Goal: Task Accomplishment & Management: Manage account settings

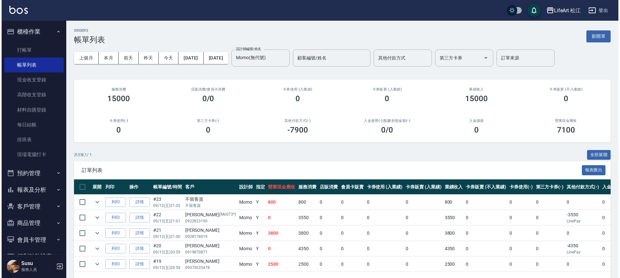
scroll to position [24, 0]
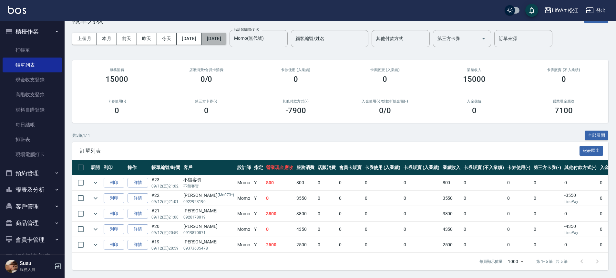
click at [226, 35] on button "[DATE]" at bounding box center [214, 39] width 25 height 12
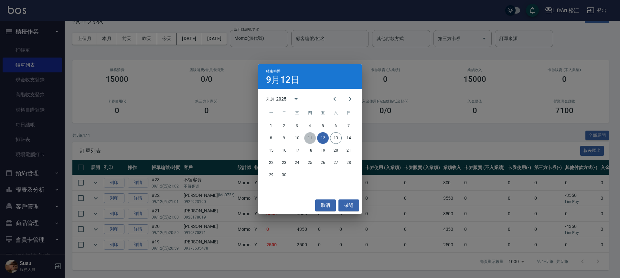
click at [312, 140] on button "11" at bounding box center [310, 138] width 12 height 12
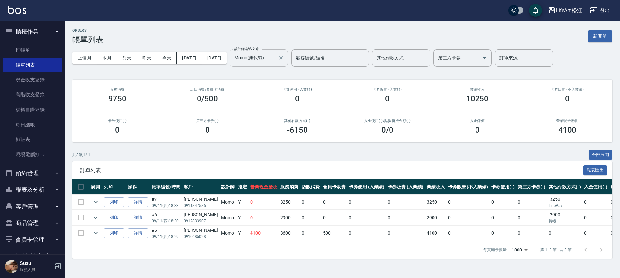
click at [275, 60] on input "Momo(無代號)" at bounding box center [254, 57] width 43 height 11
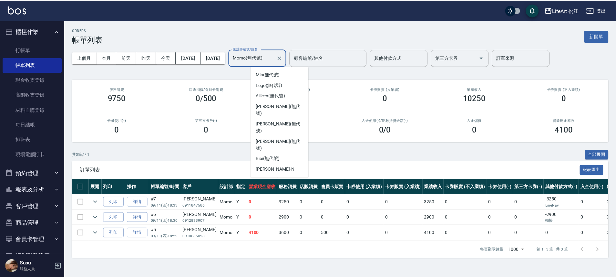
scroll to position [19, 0]
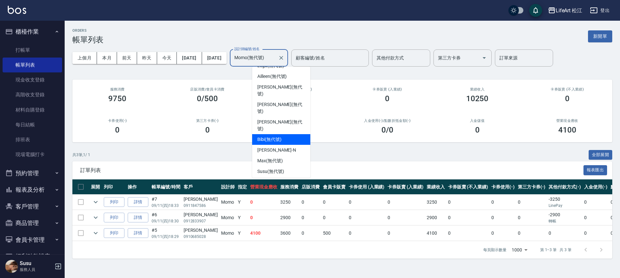
click at [274, 134] on div "Bibi (無代號)" at bounding box center [281, 139] width 58 height 11
type input "Bibi(無代號)"
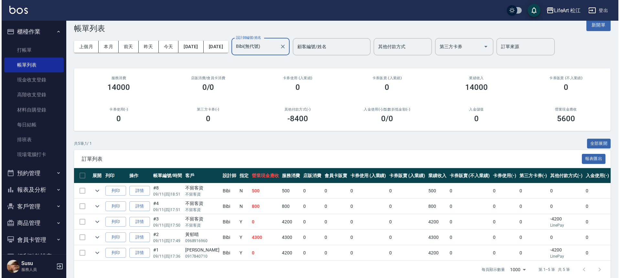
scroll to position [24, 0]
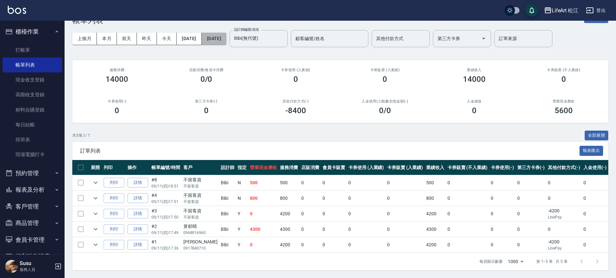
click at [226, 35] on button "[DATE]" at bounding box center [214, 39] width 25 height 12
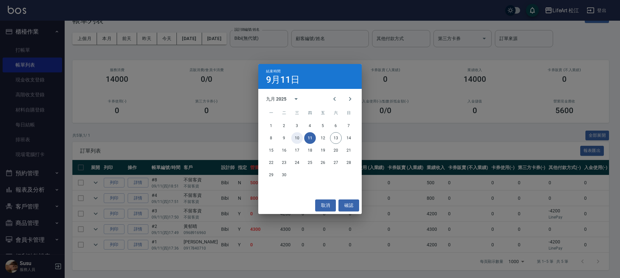
click at [296, 140] on button "10" at bounding box center [297, 138] width 12 height 12
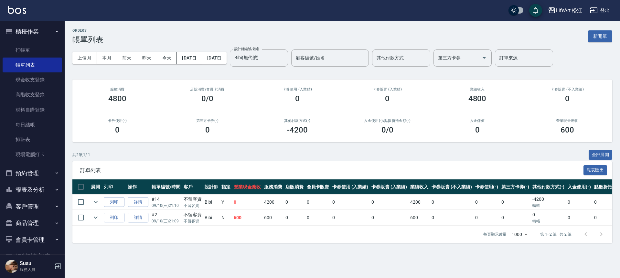
click at [140, 219] on link "詳情" at bounding box center [138, 218] width 21 height 10
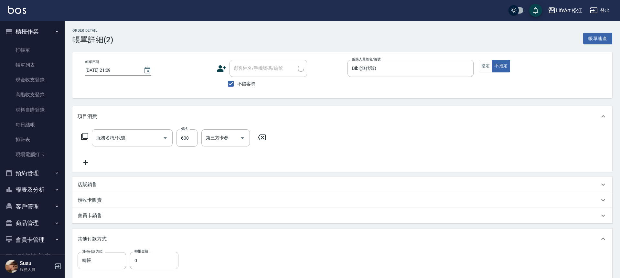
type input "[DATE] 21:09"
checkbox input "true"
type input "Bibi(無代號)"
type input "基礎髮浴 (101)"
click at [146, 253] on label "轉帳金額" at bounding box center [141, 251] width 14 height 5
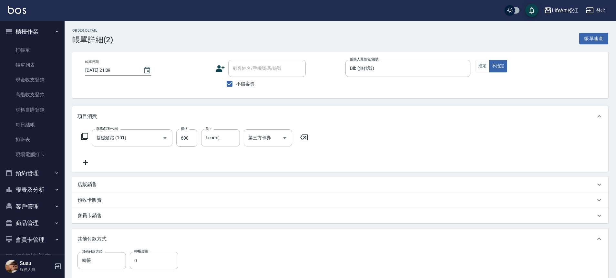
click at [146, 253] on input "0" at bounding box center [154, 260] width 48 height 17
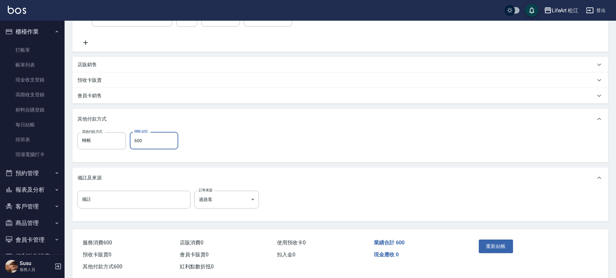
scroll to position [133, 0]
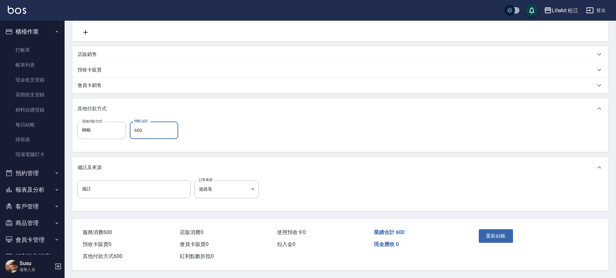
type input "600"
click at [484, 226] on div "重新結帳" at bounding box center [505, 240] width 58 height 28
click at [487, 232] on button "重新結帳" at bounding box center [496, 236] width 34 height 14
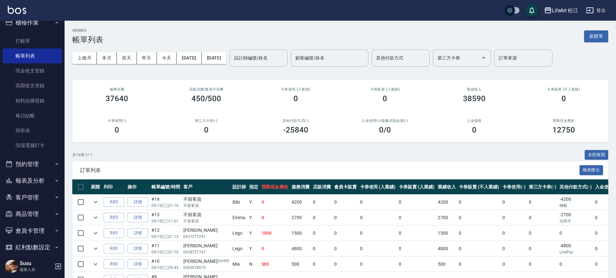
scroll to position [18, 0]
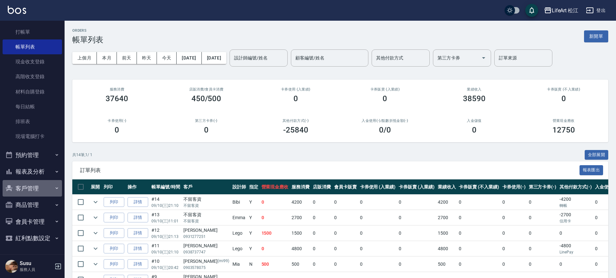
click at [47, 193] on button "客戶管理" at bounding box center [32, 188] width 59 height 17
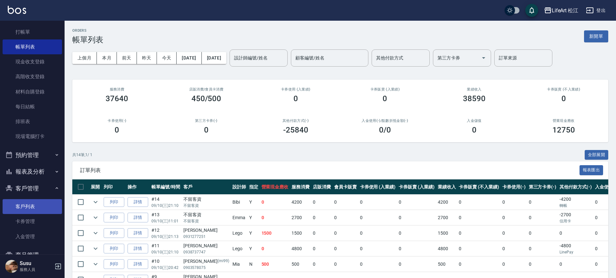
click at [41, 207] on link "客戶列表" at bounding box center [32, 206] width 59 height 15
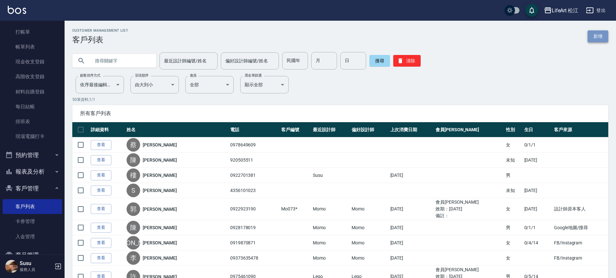
click at [594, 33] on link "新增" at bounding box center [598, 36] width 21 height 12
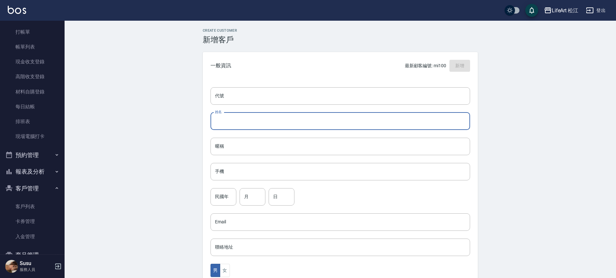
click at [243, 125] on input "姓名" at bounding box center [341, 120] width 260 height 17
type input "5"
type input "[PERSON_NAME]"
click at [227, 173] on input "手機" at bounding box center [341, 171] width 260 height 17
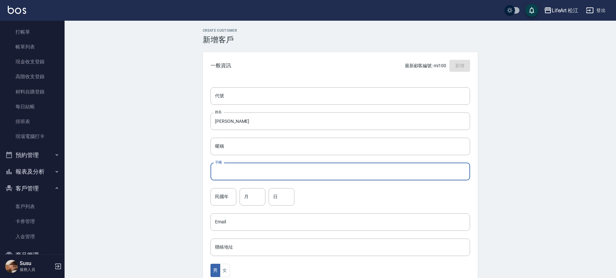
type input "０"
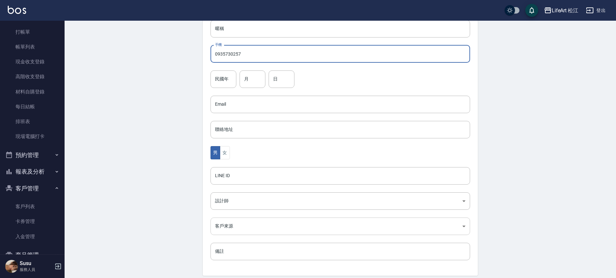
scroll to position [143, 0]
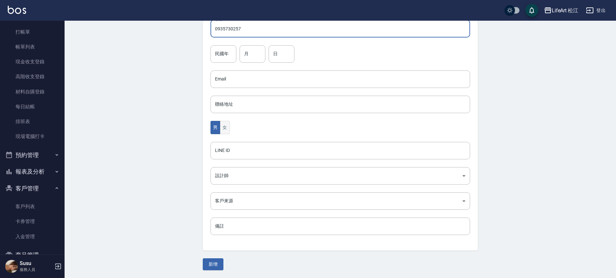
type input "0935730257"
click at [229, 127] on button "女" at bounding box center [225, 127] width 10 height 13
click at [251, 199] on body "LifeArt 松江 登出 櫃檯作業 打帳單 帳單列表 現金收支登錄 高階收支登錄 材料自購登錄 每日結帳 排班表 現場電腦打卡 預約管理 預約管理 單日預約…" at bounding box center [308, 67] width 616 height 421
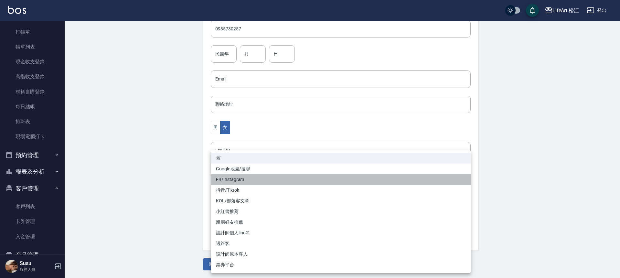
click at [240, 180] on li "FB/Instagram" at bounding box center [341, 179] width 260 height 11
type input "FB/Instagram"
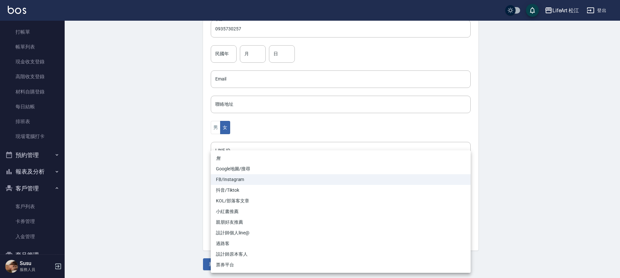
click at [236, 196] on body "LifeArt 松江 登出 櫃檯作業 打帳單 帳單列表 現金收支登錄 高階收支登錄 材料自購登錄 每日結帳 排班表 現場電腦打卡 預約管理 預約管理 單日預約…" at bounding box center [310, 67] width 620 height 421
click at [282, 133] on div at bounding box center [310, 139] width 620 height 278
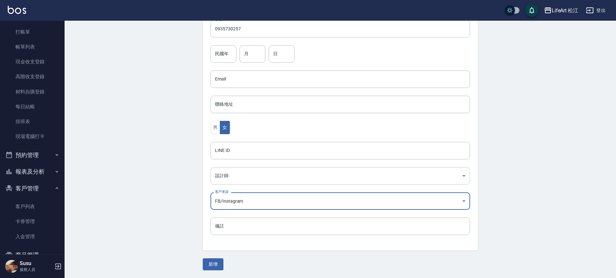
click at [234, 179] on body "LifeArt 松江 登出 櫃檯作業 打帳單 帳單列表 現金收支登錄 高階收支登錄 材料自購登錄 每日結帳 排班表 現場電腦打卡 預約管理 預約管理 單日預約…" at bounding box center [308, 67] width 616 height 421
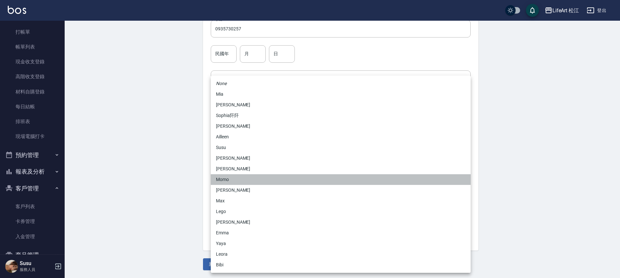
click at [228, 178] on li "Momo" at bounding box center [341, 179] width 260 height 11
type input "e84b7556-3071-4136-b765-65514d721750"
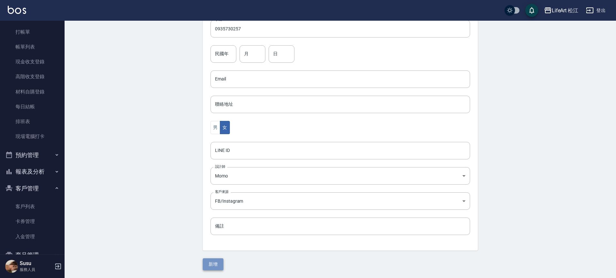
click at [215, 264] on button "新增" at bounding box center [213, 264] width 21 height 12
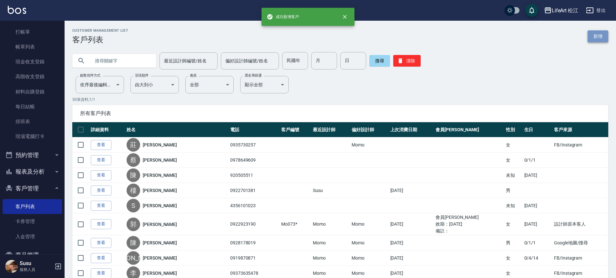
click at [603, 36] on link "新增" at bounding box center [598, 36] width 21 height 12
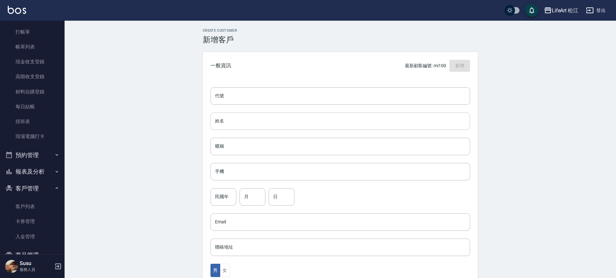
click at [265, 114] on input "姓名" at bounding box center [341, 120] width 260 height 17
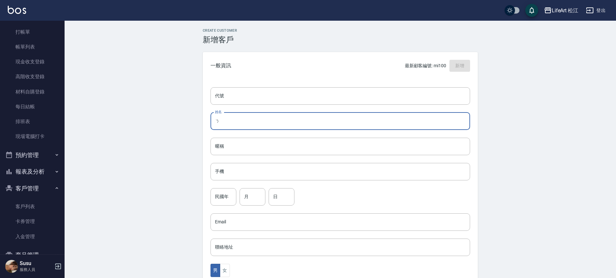
type input "ㄋ"
type input "s"
type input "SUSMITA-外國客"
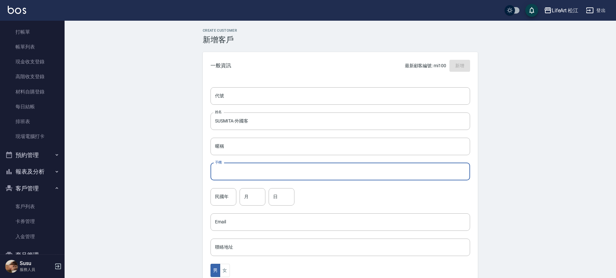
click at [260, 169] on input "手機" at bounding box center [341, 171] width 260 height 17
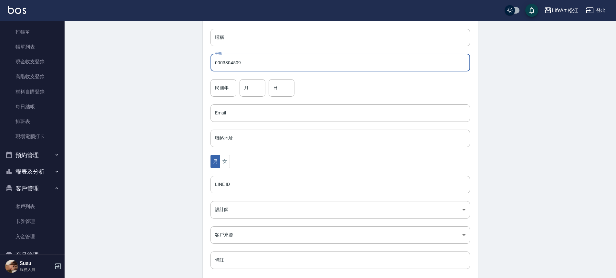
scroll to position [143, 0]
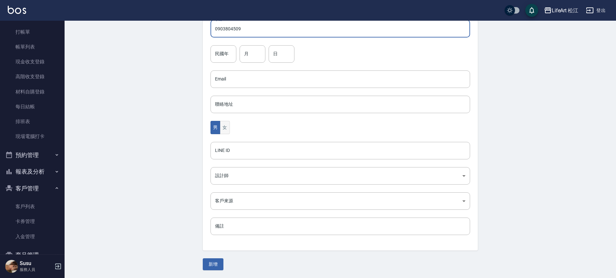
type input "0903804509"
click at [229, 123] on button "女" at bounding box center [225, 127] width 10 height 13
click at [229, 181] on body "LifeArt 松江 登出 櫃檯作業 打帳單 帳單列表 現金收支登錄 高階收支登錄 材料自購登錄 每日結帳 排班表 現場電腦打卡 預約管理 預約管理 單日預約…" at bounding box center [308, 67] width 616 height 421
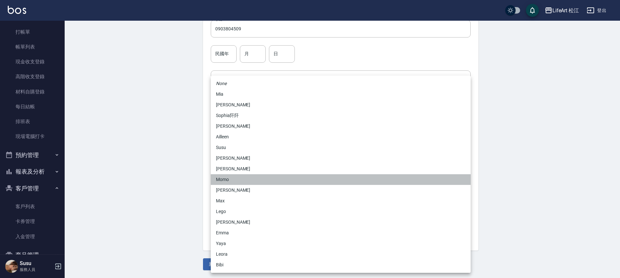
click at [229, 179] on li "Momo" at bounding box center [341, 179] width 260 height 11
type input "e84b7556-3071-4136-b765-65514d721750"
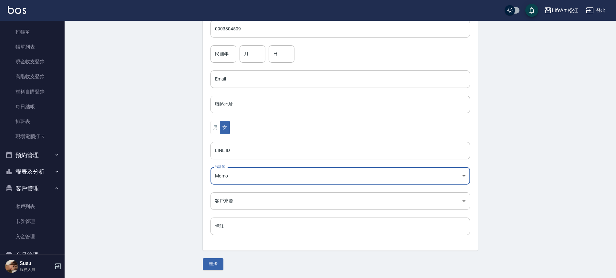
click at [235, 200] on body "LifeArt 松江 登出 櫃檯作業 打帳單 帳單列表 現金收支登錄 高階收支登錄 材料自購登錄 每日結帳 排班表 現場電腦打卡 預約管理 預約管理 單日預約…" at bounding box center [308, 67] width 616 height 421
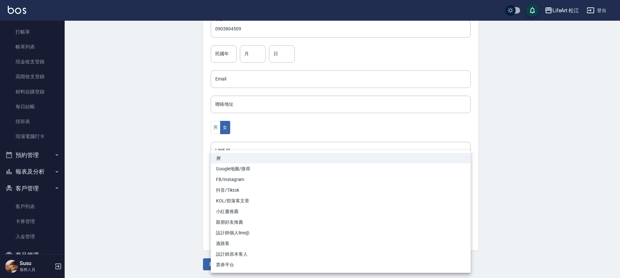
click at [228, 166] on li "Google地圖/搜尋" at bounding box center [341, 168] width 260 height 11
type input "Google地圖/搜尋"
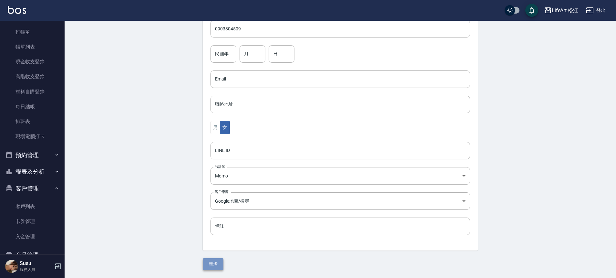
click at [219, 258] on button "新增" at bounding box center [213, 264] width 21 height 12
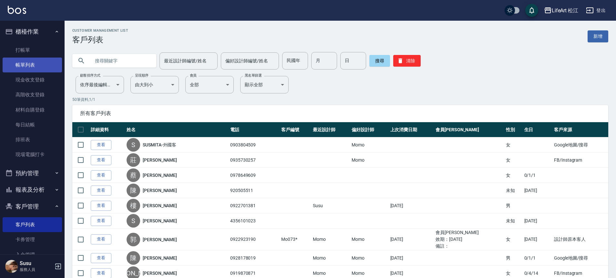
click at [26, 66] on link "帳單列表" at bounding box center [32, 65] width 59 height 15
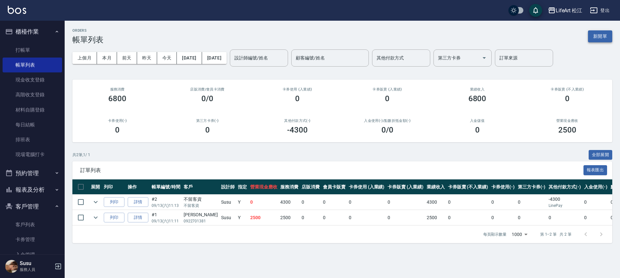
click at [601, 34] on button "新開單" at bounding box center [600, 36] width 24 height 12
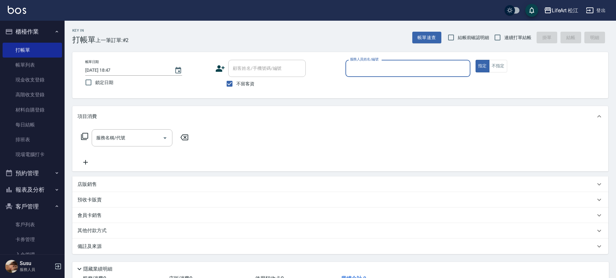
click at [227, 83] on input "不留客資" at bounding box center [230, 84] width 14 height 14
checkbox input "false"
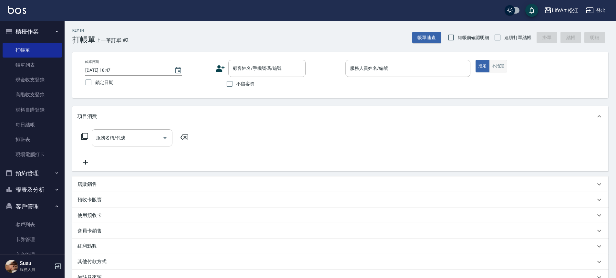
click at [503, 68] on button "不指定" at bounding box center [498, 66] width 18 height 13
click at [416, 72] on input "服務人員姓名/編號" at bounding box center [408, 68] width 119 height 11
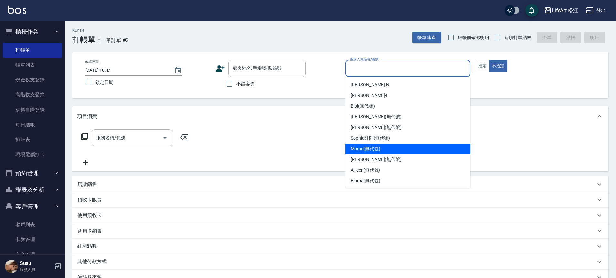
click at [370, 148] on span "Momo (無代號)" at bounding box center [366, 148] width 30 height 7
type input "Momo(無代號)"
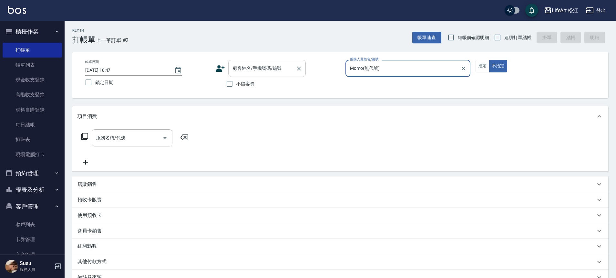
click at [261, 75] on div "顧客姓名/手機號碼/編號" at bounding box center [267, 68] width 78 height 17
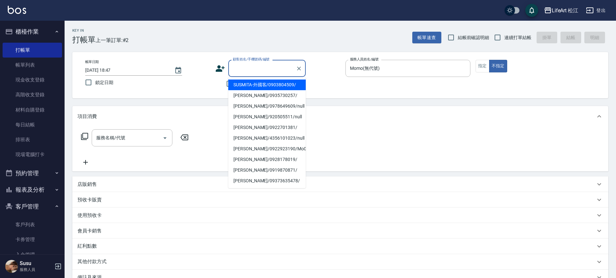
click at [258, 86] on li "SUSMITA-外國客/0903804509/" at bounding box center [267, 84] width 78 height 11
type input "SUSMITA-外國客/0903804509/"
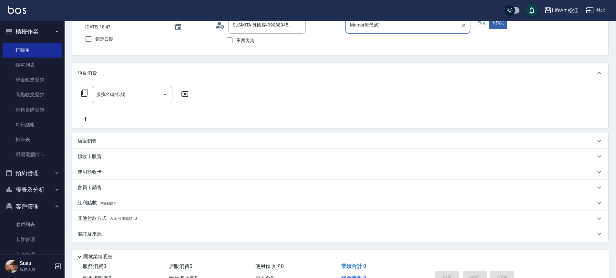
scroll to position [80, 0]
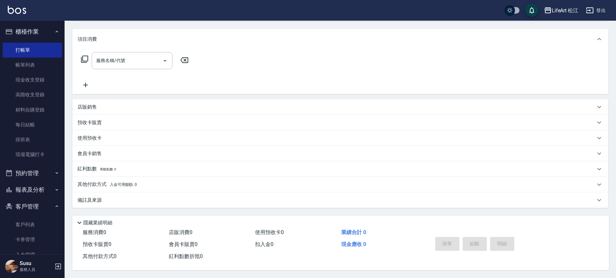
click at [115, 121] on div "預收卡販賣" at bounding box center [337, 122] width 518 height 7
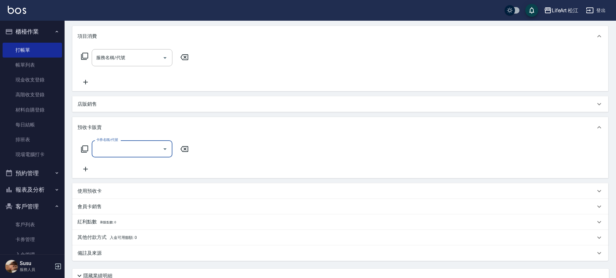
scroll to position [0, 0]
click at [112, 152] on input "卡券名稱/代號" at bounding box center [127, 148] width 65 height 11
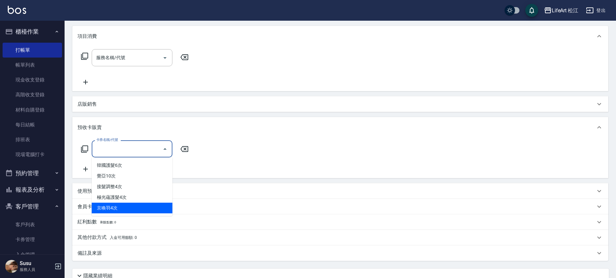
click at [130, 212] on span "京喚羽4次" at bounding box center [132, 208] width 81 height 11
type input "京喚羽4次([MEDICAL_DATA])"
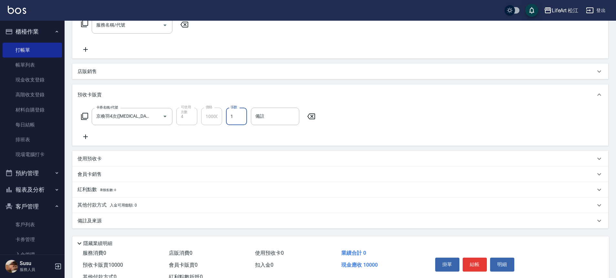
scroll to position [136, 0]
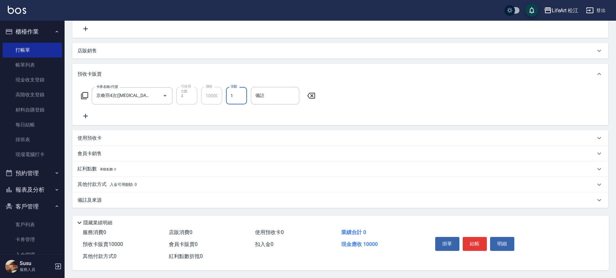
click at [113, 199] on div "備註及來源" at bounding box center [337, 200] width 518 height 7
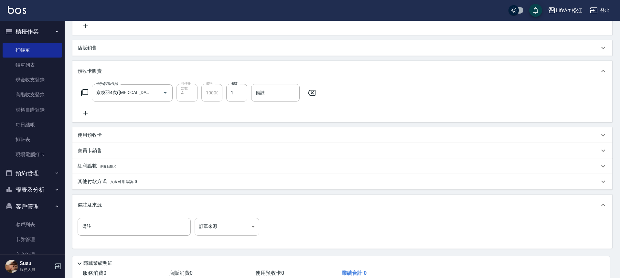
click at [233, 231] on body "LifeArt 松江 登出 櫃檯作業 打帳單 帳單列表 現金收支登錄 高階收支登錄 材料自購登錄 每日結帳 排班表 現場電腦打卡 預約管理 預約管理 單日預約…" at bounding box center [310, 91] width 620 height 455
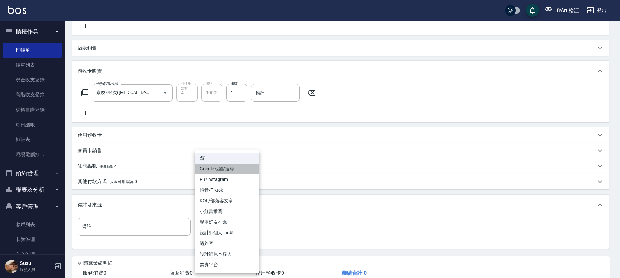
click at [227, 170] on li "Google地圖/搜尋" at bounding box center [226, 168] width 65 height 11
type input "Google地圖/搜尋"
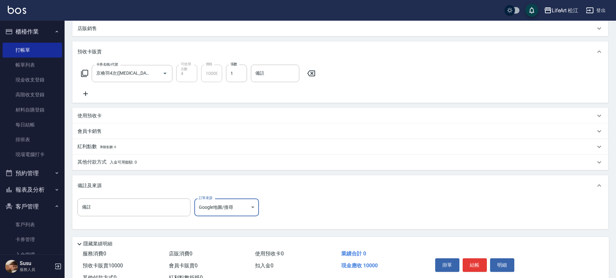
scroll to position [180, 0]
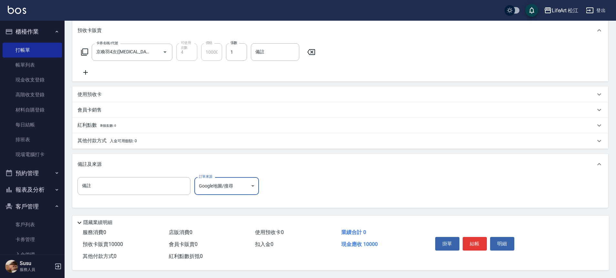
click at [167, 140] on div "其他付款方式 入金可用餘額: 0" at bounding box center [337, 140] width 518 height 7
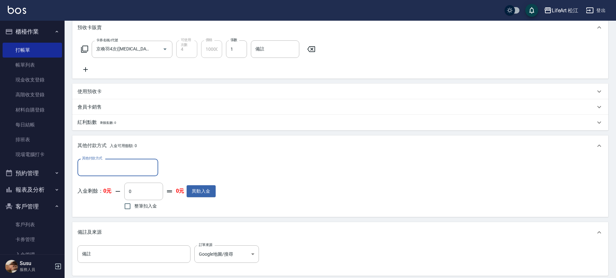
scroll to position [0, 0]
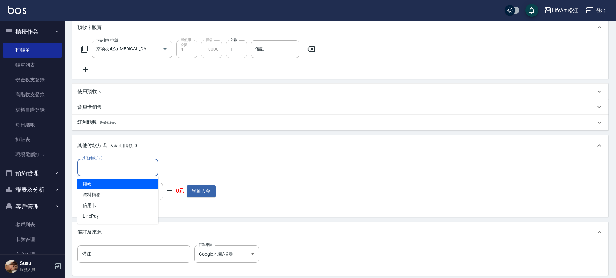
click at [89, 169] on input "其他付款方式" at bounding box center [117, 167] width 75 height 11
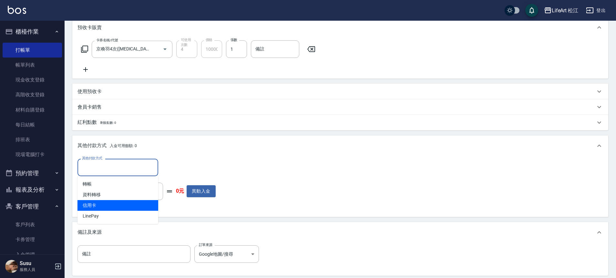
drag, startPoint x: 98, startPoint y: 208, endPoint x: 106, endPoint y: 203, distance: 10.0
click at [98, 208] on span "信用卡" at bounding box center [118, 205] width 81 height 11
type input "信用卡"
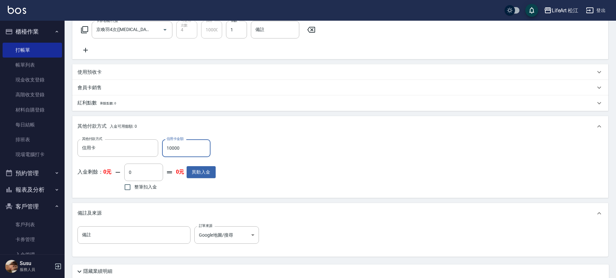
scroll to position [251, 0]
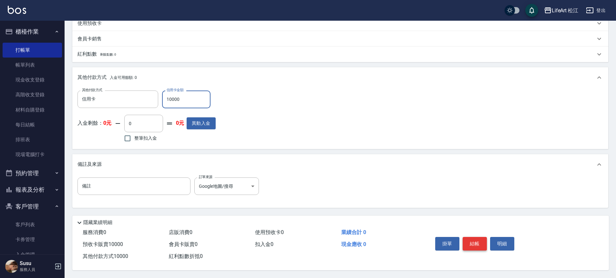
type input "10000"
click at [474, 243] on button "結帳" at bounding box center [475, 244] width 24 height 14
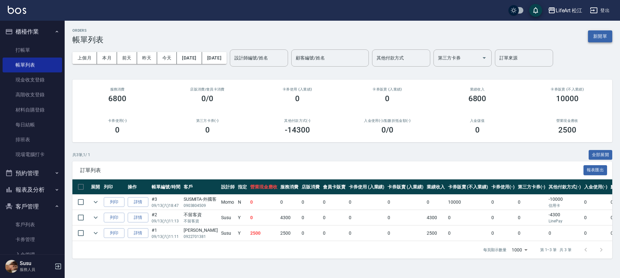
click at [599, 39] on button "新開單" at bounding box center [600, 36] width 24 height 12
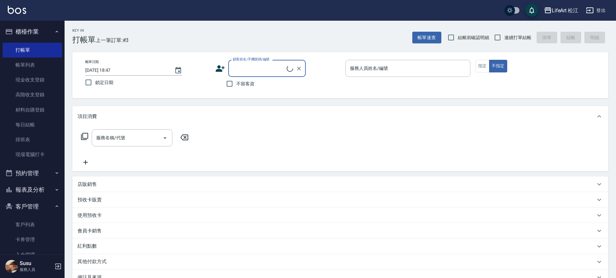
click at [237, 71] on input "顧客姓名/手機號碼/編號" at bounding box center [259, 68] width 56 height 11
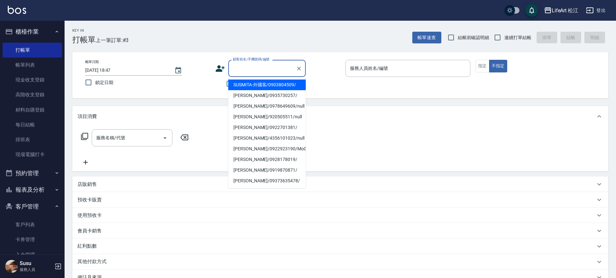
drag, startPoint x: 246, startPoint y: 84, endPoint x: 249, endPoint y: 86, distance: 3.9
click at [246, 84] on li "SUSMITA-外國客/0903804509/" at bounding box center [267, 84] width 78 height 11
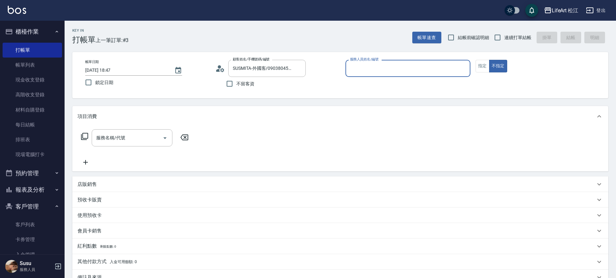
type input "SUSMITA-外國客/0903804509/"
type input "Momo(無代號)"
click at [107, 218] on icon at bounding box center [106, 215] width 8 height 8
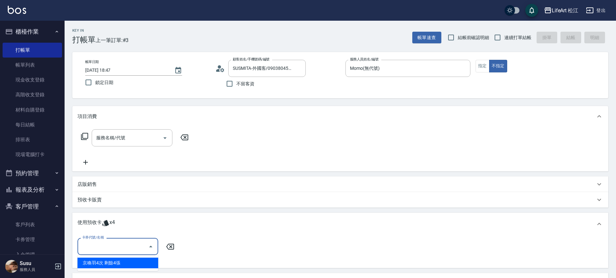
click at [110, 247] on input "卡券代號/名稱" at bounding box center [112, 246] width 65 height 11
click at [133, 266] on div "京喚羽4次 剩餘4張" at bounding box center [118, 262] width 81 height 11
type input "京喚羽4次"
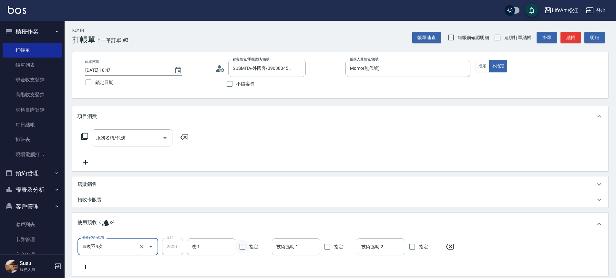
drag, startPoint x: 242, startPoint y: 248, endPoint x: 237, endPoint y: 249, distance: 4.9
click at [242, 248] on input "指定" at bounding box center [243, 247] width 14 height 14
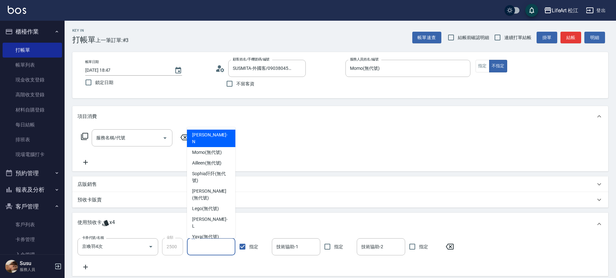
click at [227, 245] on input "洗-1" at bounding box center [211, 246] width 43 height 11
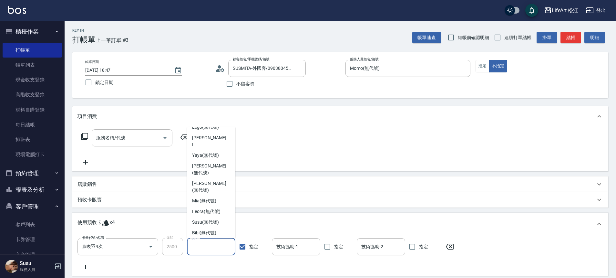
scroll to position [82, 0]
click at [242, 246] on input "指定" at bounding box center [243, 247] width 14 height 14
checkbox input "false"
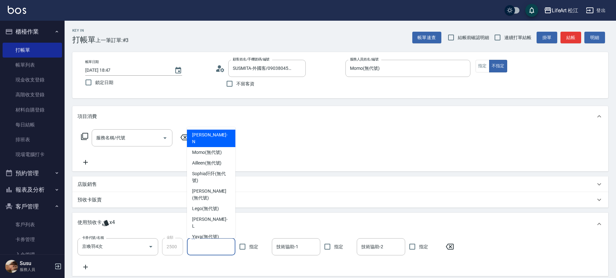
click at [215, 248] on input "洗-1" at bounding box center [211, 246] width 43 height 11
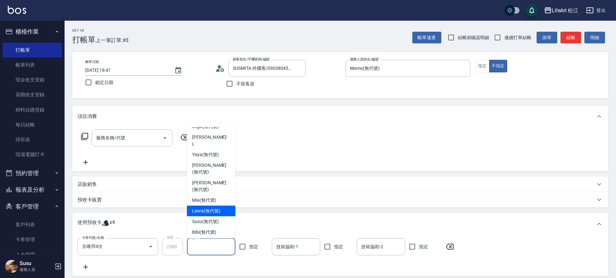
click at [204, 207] on span "Leora (無代號)" at bounding box center [206, 210] width 28 height 7
type input "Leora(無代號)"
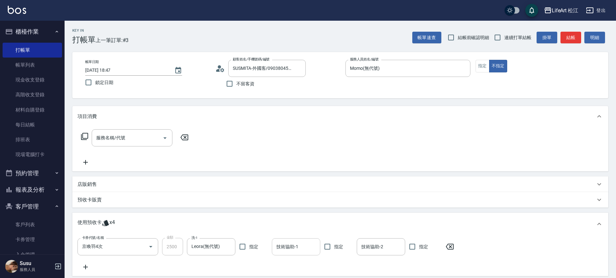
click at [300, 251] on input "技術協助-1" at bounding box center [296, 246] width 43 height 11
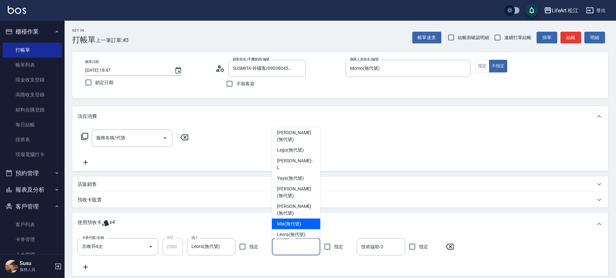
scroll to position [60, 0]
drag, startPoint x: 289, startPoint y: 197, endPoint x: 294, endPoint y: 202, distance: 6.9
click at [289, 230] on span "Leora (無代號)" at bounding box center [291, 233] width 28 height 7
type input "Leora(無代號)"
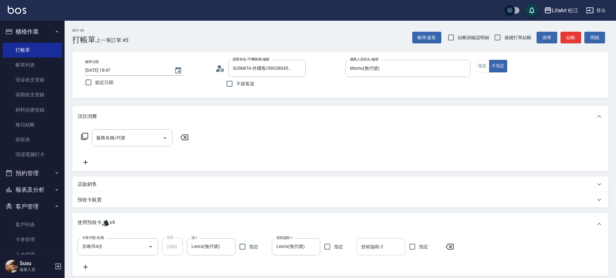
click at [369, 246] on div "技術協助-2 技術協助-2" at bounding box center [381, 246] width 48 height 17
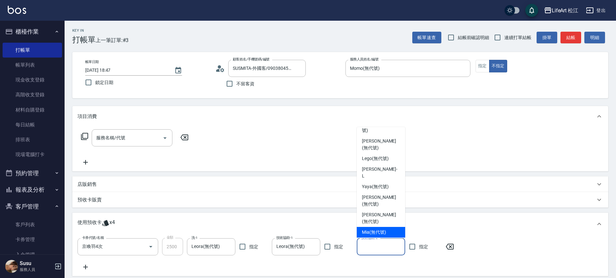
scroll to position [82, 0]
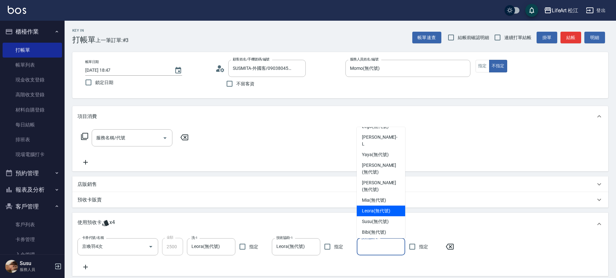
click at [373, 207] on span "Leora (無代號)" at bounding box center [376, 210] width 28 height 7
type input "Leora(無代號)"
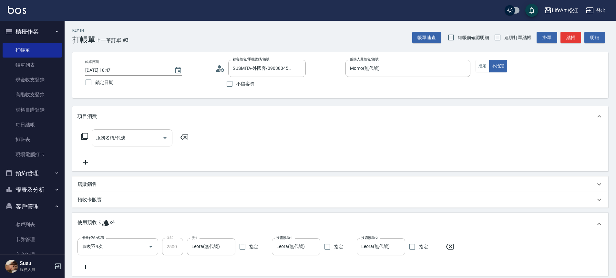
click at [125, 141] on input "服務名稱/代號" at bounding box center [127, 137] width 65 height 11
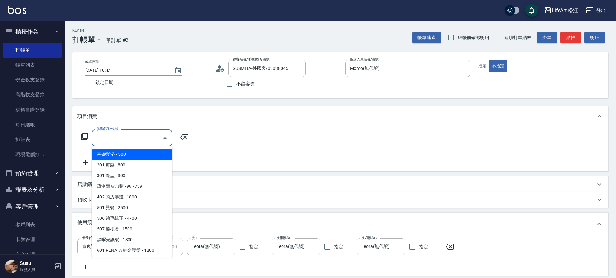
click at [124, 155] on span "基礎髮浴 - 500" at bounding box center [132, 154] width 81 height 11
type input "基礎髮浴 (101)"
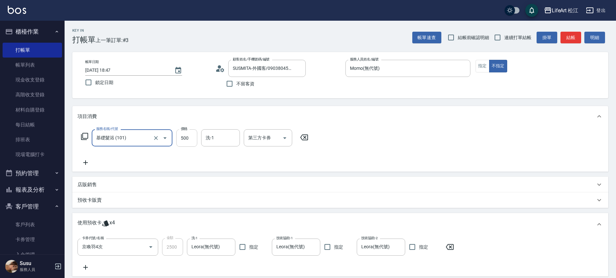
click at [183, 140] on input "500" at bounding box center [186, 137] width 21 height 17
type input "350"
click at [89, 161] on icon at bounding box center [86, 163] width 16 height 8
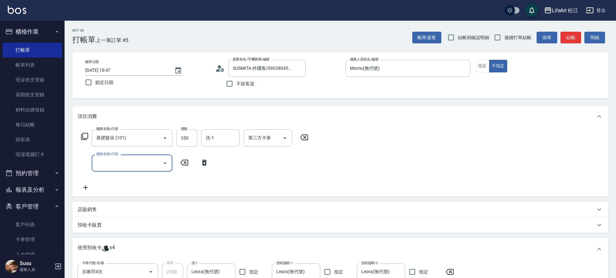
click at [118, 166] on input "服務名稱/代號" at bounding box center [127, 162] width 65 height 11
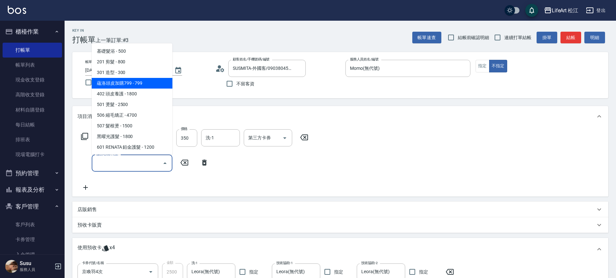
click at [141, 81] on span "蘊洛頭皮加購799 - 799" at bounding box center [132, 83] width 81 height 11
type input "蘊洛頭皮加購799(401)"
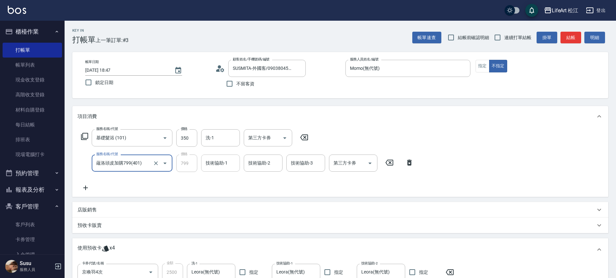
click at [224, 167] on input "技術協助-1" at bounding box center [220, 162] width 33 height 11
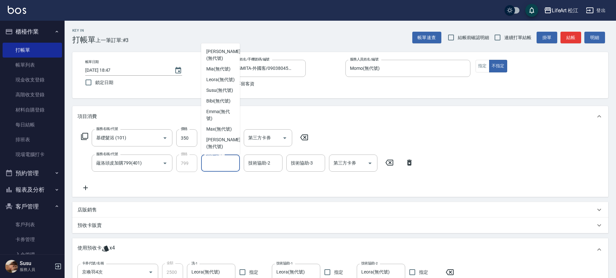
scroll to position [157, 0]
click at [225, 76] on span "Leora (無代號)" at bounding box center [220, 79] width 28 height 7
type input "Leora(無代號)"
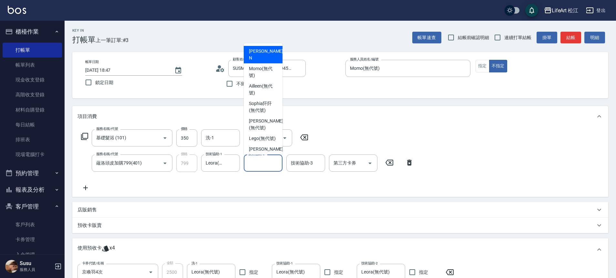
click at [263, 162] on div "技術協助-2 技術協助-2" at bounding box center [263, 162] width 39 height 17
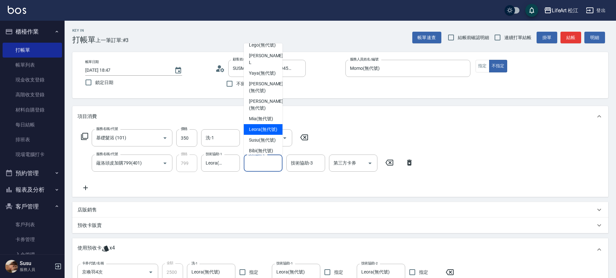
scroll to position [94, 0]
click at [256, 125] on span "Leora (無代號)" at bounding box center [263, 128] width 28 height 7
type input "Leora(無代號)"
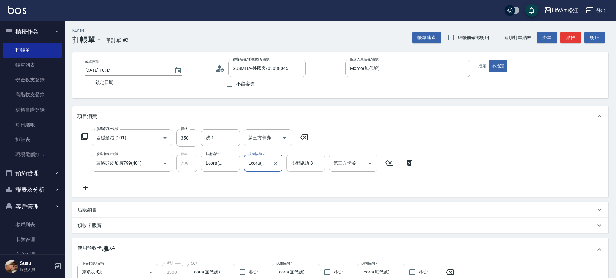
click at [308, 165] on div "技術協助-3 技術協助-3" at bounding box center [306, 162] width 39 height 17
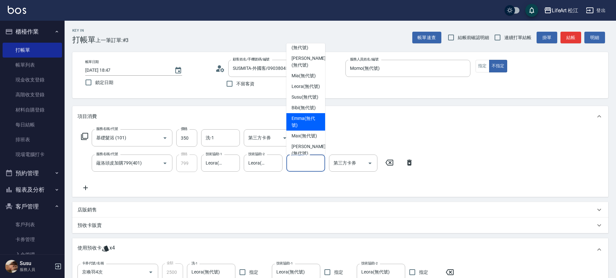
scroll to position [135, 0]
click at [305, 84] on span "Leora (無代號)" at bounding box center [306, 87] width 28 height 7
type input "Leora(無代號)"
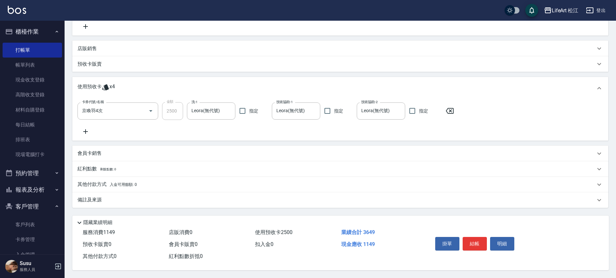
scroll to position [164, 0]
click at [95, 196] on p "備註及來源" at bounding box center [90, 199] width 24 height 7
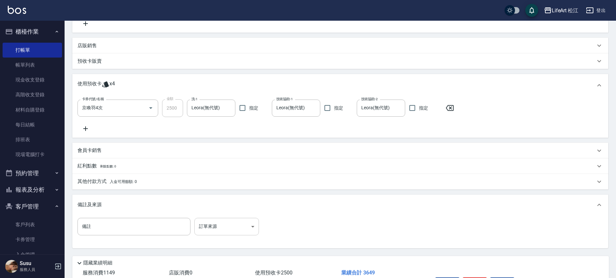
click at [209, 230] on body "LifeArt 松江 登出 櫃檯作業 打帳單 帳單列表 現金收支登錄 高階收支登錄 材料自購登錄 每日結帳 排班表 現場電腦打卡 預約管理 預約管理 單日預約…" at bounding box center [308, 77] width 616 height 482
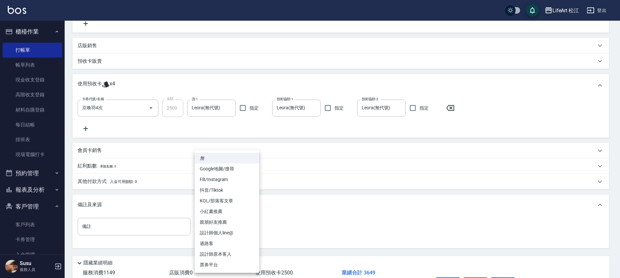
click at [214, 170] on li "Google地圖/搜尋" at bounding box center [226, 168] width 65 height 11
type input "Google地圖/搜尋"
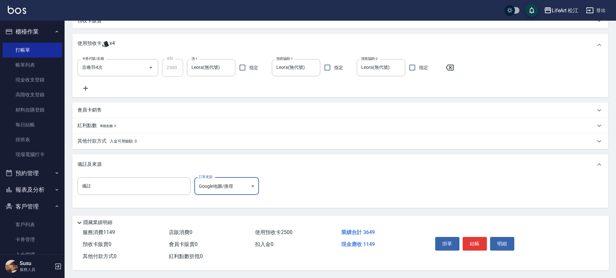
scroll to position [207, 0]
click at [119, 133] on div "其他付款方式 入金可用餘額: 0" at bounding box center [340, 141] width 536 height 16
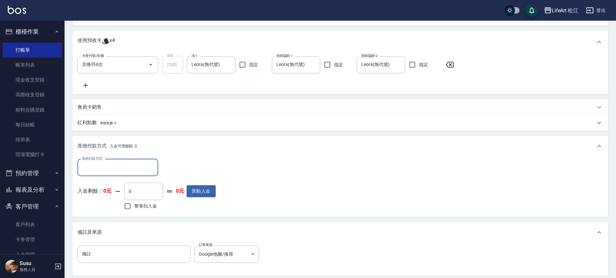
scroll to position [0, 0]
click at [107, 175] on div "其他付款方式" at bounding box center [118, 167] width 81 height 17
click at [109, 203] on span "信用卡" at bounding box center [118, 205] width 81 height 11
type input "信用卡"
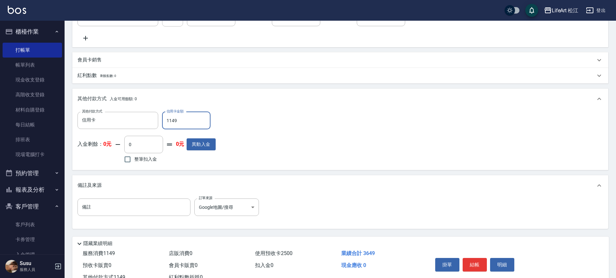
scroll to position [278, 0]
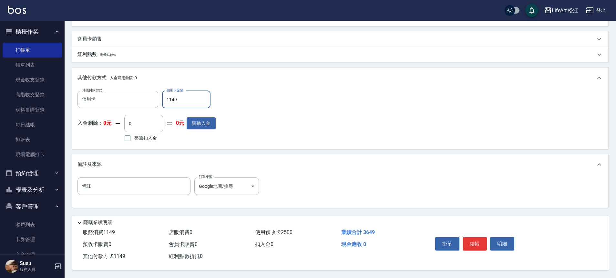
type input "1149"
click at [474, 238] on button "結帳" at bounding box center [475, 244] width 24 height 14
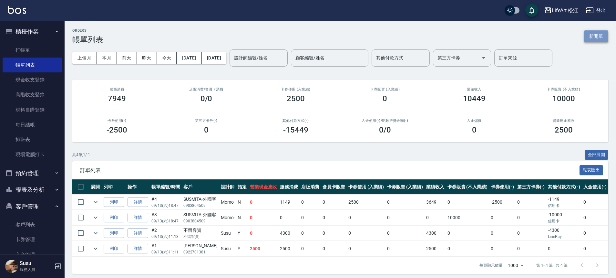
click at [601, 37] on button "新開單" at bounding box center [596, 36] width 24 height 12
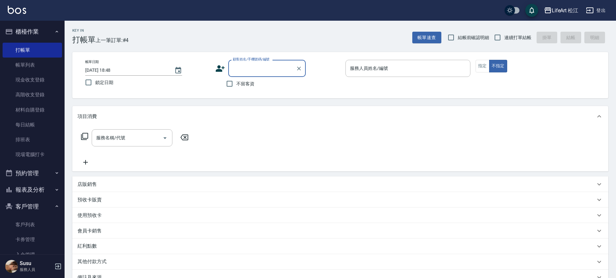
click at [262, 71] on input "顧客姓名/手機號碼/編號" at bounding box center [262, 68] width 62 height 11
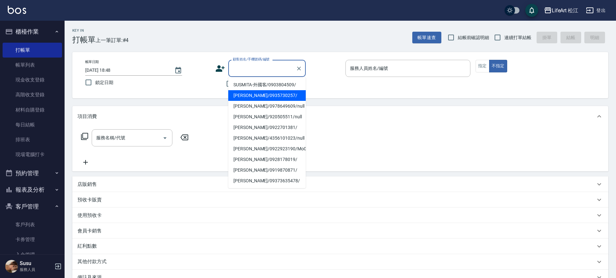
click at [253, 92] on li "[PERSON_NAME]/0935730257/" at bounding box center [267, 95] width 78 height 11
type input "[PERSON_NAME]/0935730257/"
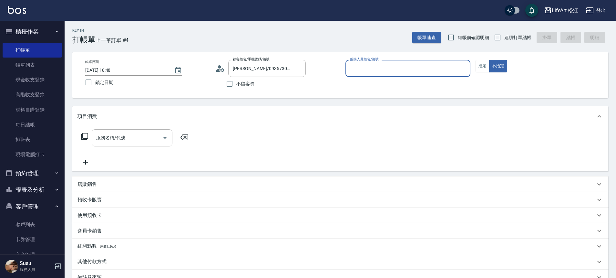
type input "Momo(無代號)"
click at [475, 63] on div "帳單日期 [DATE] 18:48 鎖定日期 顧客姓名/手機號碼/編號 [PERSON_NAME]/0935730257/ 顧客姓名/手機號碼/編號 不留客資…" at bounding box center [340, 75] width 521 height 31
click at [484, 64] on button "指定" at bounding box center [483, 66] width 14 height 13
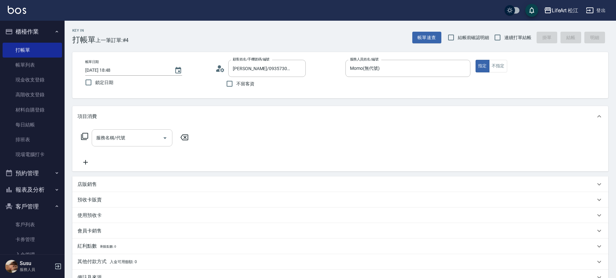
click at [121, 137] on div "服務名稱/代號 服務名稱/代號" at bounding box center [132, 137] width 81 height 17
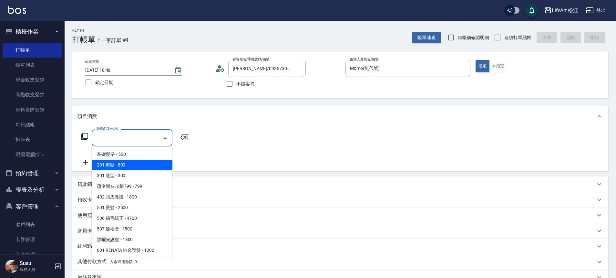
click at [123, 167] on span "201 剪髮 - 800" at bounding box center [132, 165] width 81 height 11
type input "201 剪髮(201)"
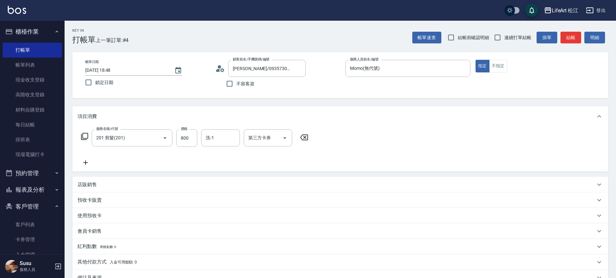
click at [85, 161] on icon at bounding box center [85, 162] width 5 height 5
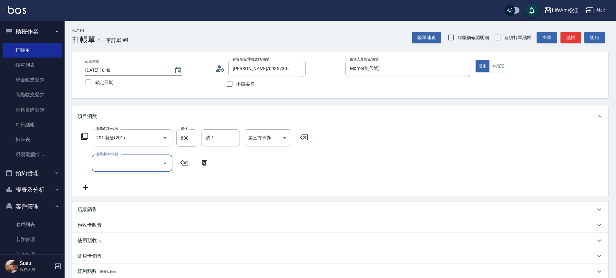
click at [135, 154] on div "服務名稱/代號" at bounding box center [132, 162] width 81 height 17
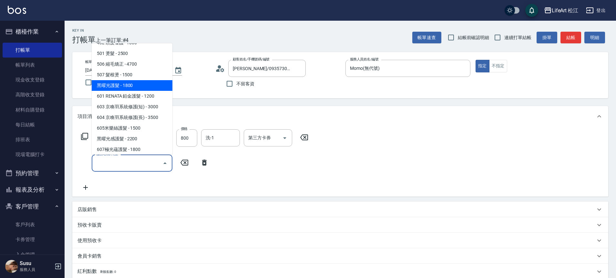
scroll to position [86, 0]
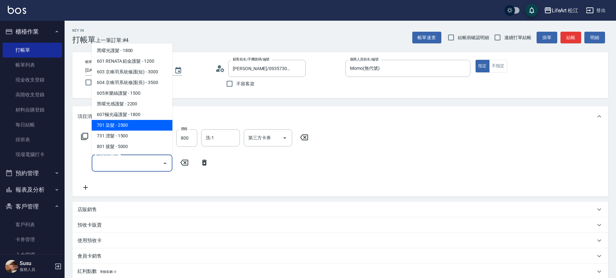
click at [130, 121] on span "701 染髮 - 2500" at bounding box center [132, 125] width 81 height 11
type input "701 染髮(701)"
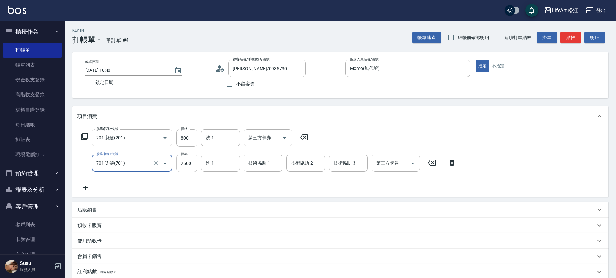
click at [192, 161] on input "2500" at bounding box center [186, 162] width 21 height 17
type input "2450"
click at [215, 162] on input "洗-1" at bounding box center [220, 162] width 33 height 11
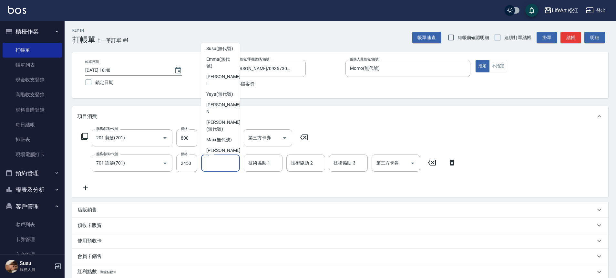
scroll to position [117, 0]
click at [215, 68] on span "[PERSON_NAME] (無代號)" at bounding box center [220, 61] width 28 height 14
type input "[PERSON_NAME](無代號)"
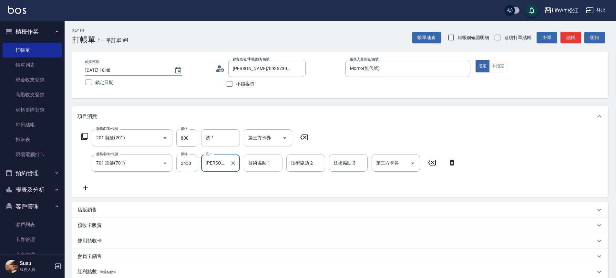
click at [261, 167] on input "技術協助-1" at bounding box center [263, 162] width 33 height 11
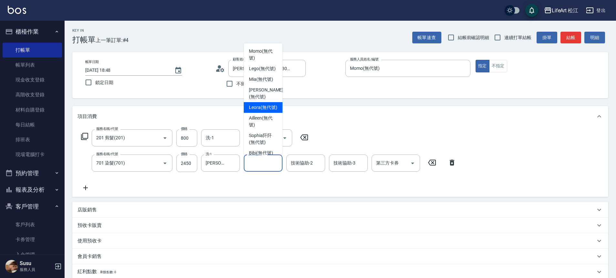
scroll to position [66, 0]
click at [259, 119] on span "[PERSON_NAME] (無代號)" at bounding box center [263, 112] width 28 height 14
type input "[PERSON_NAME](無代號)"
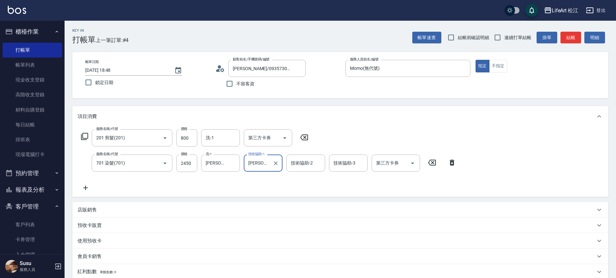
click at [309, 165] on div "技術協助-2 技術協助-2" at bounding box center [306, 162] width 39 height 17
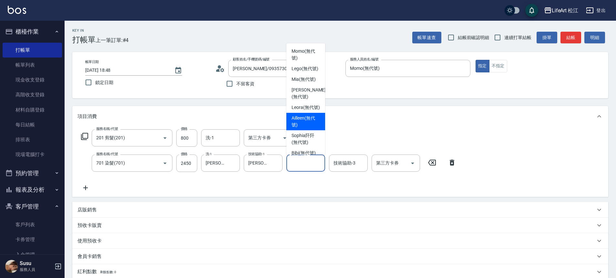
scroll to position [140, 0]
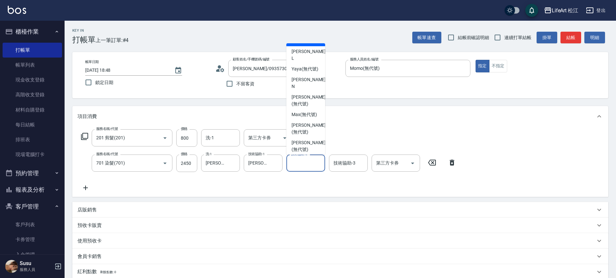
click at [304, 44] on span "[PERSON_NAME] (無代號)" at bounding box center [306, 38] width 28 height 14
type input "[PERSON_NAME](無代號)"
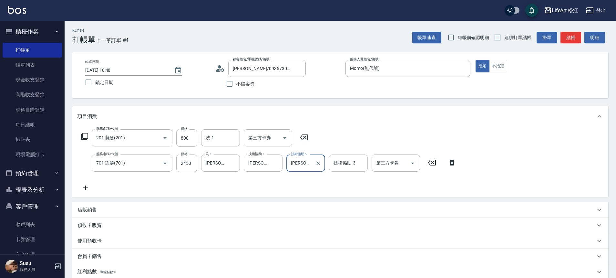
click at [344, 160] on div "技術協助-3 技術協助-3" at bounding box center [348, 162] width 39 height 17
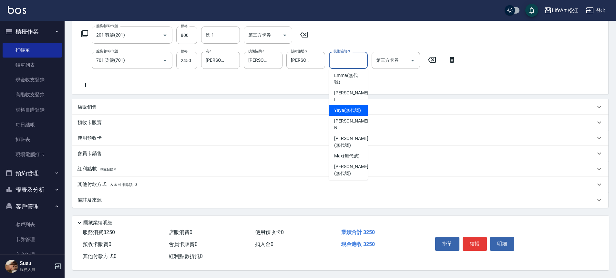
scroll to position [113, 0]
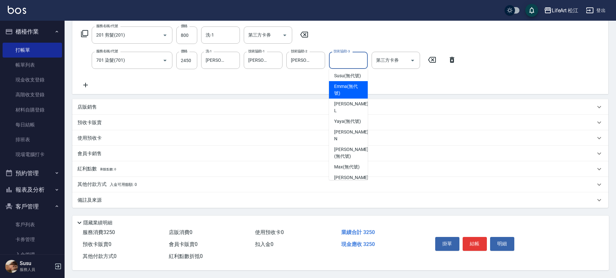
click at [344, 97] on span "[PERSON_NAME] (無代號)" at bounding box center [348, 90] width 28 height 14
type input "[PERSON_NAME](無代號)"
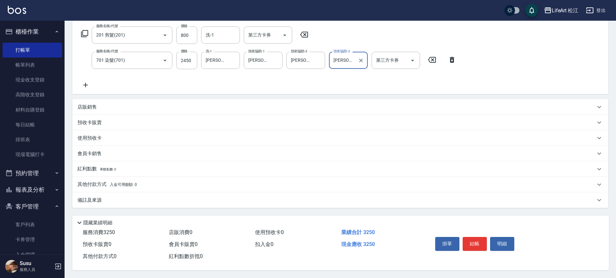
click at [151, 193] on div "備註及來源" at bounding box center [340, 200] width 536 height 16
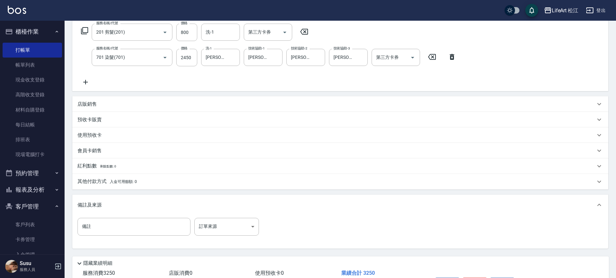
click at [259, 221] on div "備註 備註 訂單來源 ​ 訂單來源" at bounding box center [170, 226] width 185 height 17
click at [225, 230] on body "LifeArt 松江 登出 櫃檯作業 打帳單 帳單列表 現金收支登錄 高階收支登錄 材料自購登錄 每日結帳 排班表 現場電腦打卡 預約管理 預約管理 單日預約…" at bounding box center [308, 106] width 616 height 424
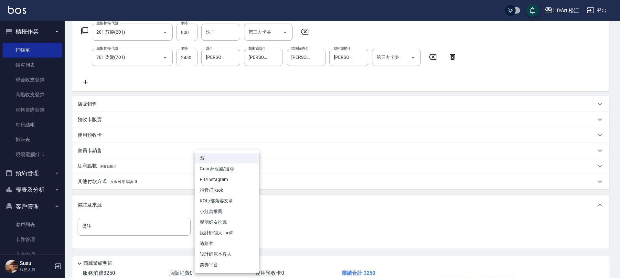
click at [222, 178] on li "FB/Instagram" at bounding box center [226, 179] width 65 height 11
type input "FB/Instagram"
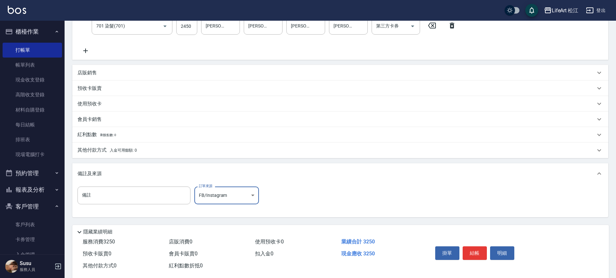
scroll to position [149, 0]
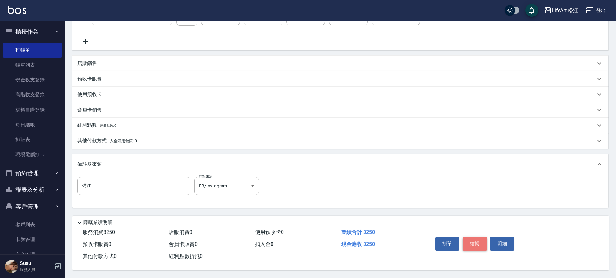
click at [479, 245] on button "結帳" at bounding box center [475, 244] width 24 height 14
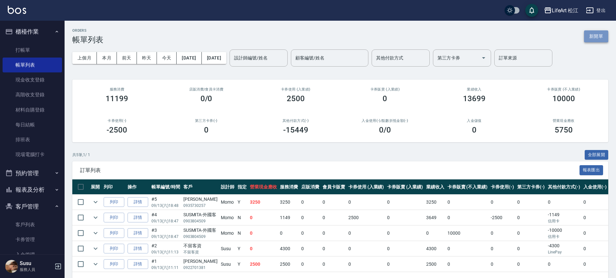
click at [603, 36] on button "新開單" at bounding box center [596, 36] width 24 height 12
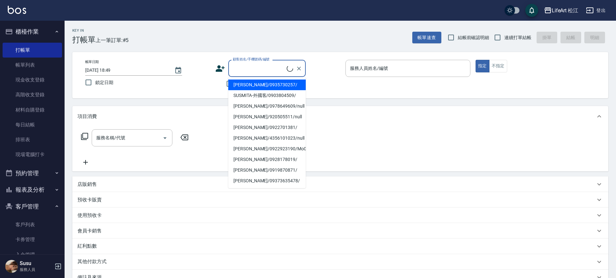
click at [240, 69] on input "顧客姓名/手機號碼/編號" at bounding box center [259, 68] width 56 height 11
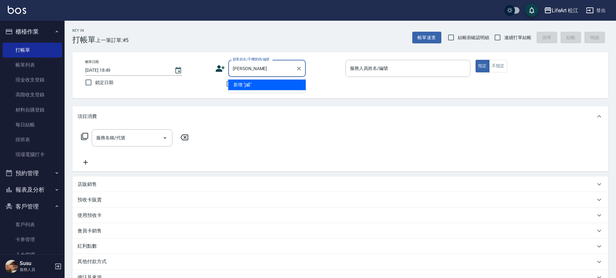
type input "j"
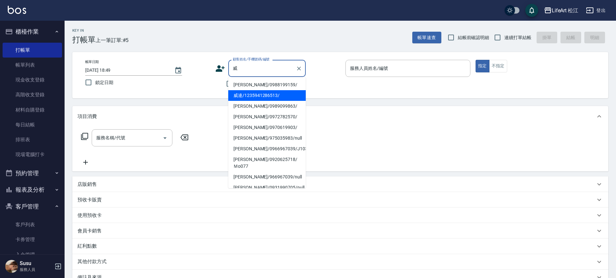
click at [252, 95] on li "威連/1235941286513/" at bounding box center [267, 95] width 78 height 11
type input "威連/1235941286513/"
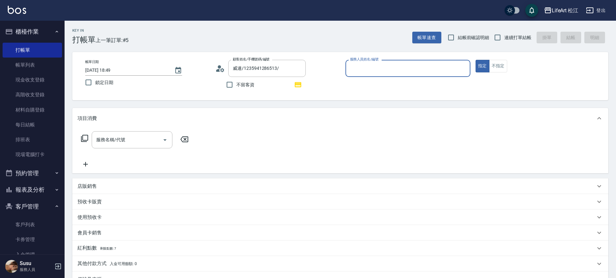
click at [372, 70] on input "服務人員姓名/編號" at bounding box center [408, 68] width 119 height 11
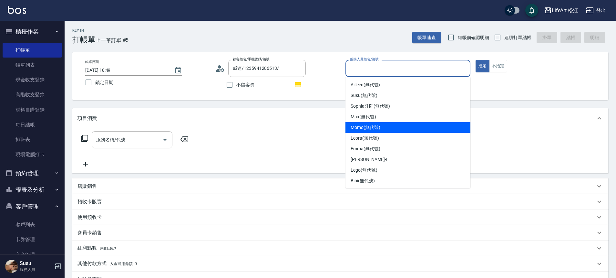
click at [370, 125] on span "Momo (無代號)" at bounding box center [366, 127] width 30 height 7
type input "Momo(無代號)"
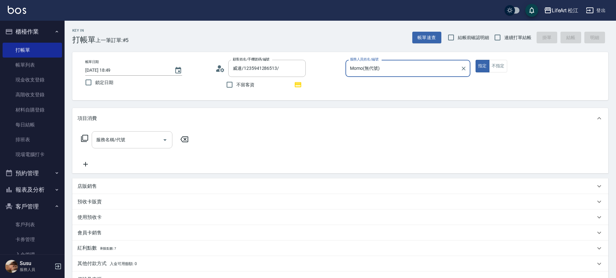
click at [139, 138] on input "服務名稱/代號" at bounding box center [127, 139] width 65 height 11
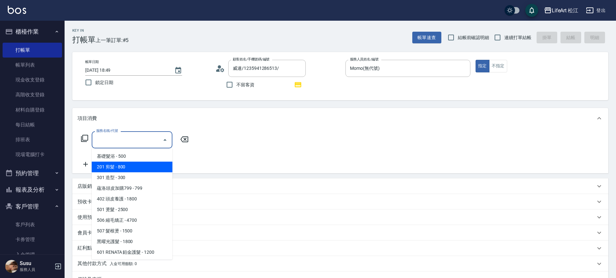
click at [133, 167] on span "201 剪髮 - 800" at bounding box center [132, 167] width 81 height 11
type input "201 剪髮(201)"
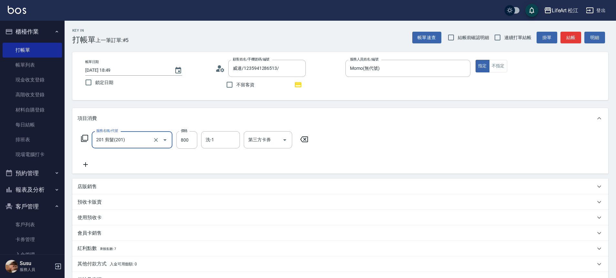
click at [85, 162] on icon at bounding box center [86, 165] width 16 height 8
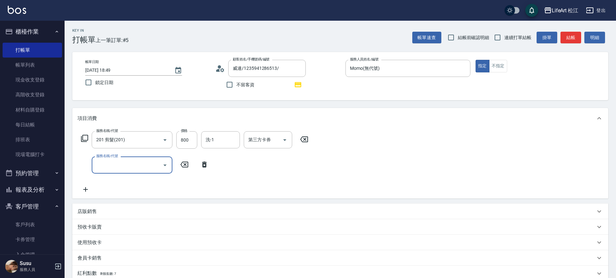
click at [145, 160] on input "服務名稱/代號" at bounding box center [127, 164] width 65 height 11
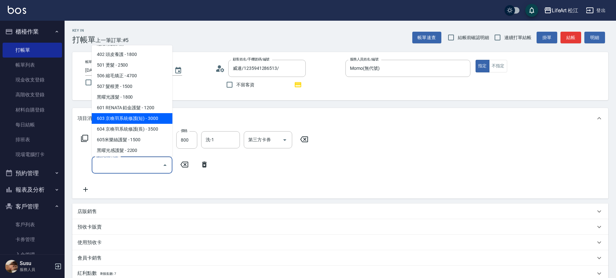
scroll to position [40, 0]
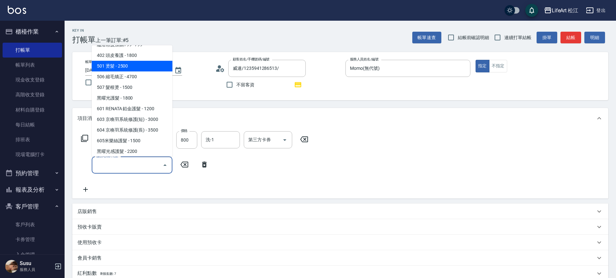
click at [150, 68] on span "501 燙髮 - 2500" at bounding box center [132, 66] width 81 height 11
type input "501 燙髮(501)"
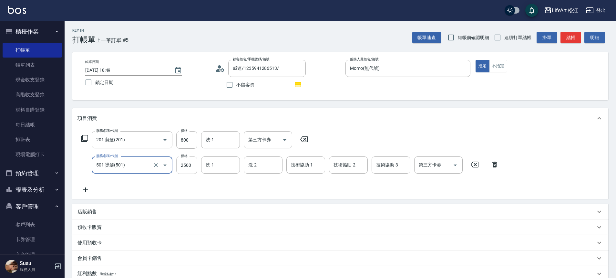
click at [192, 165] on input "2500" at bounding box center [186, 164] width 21 height 17
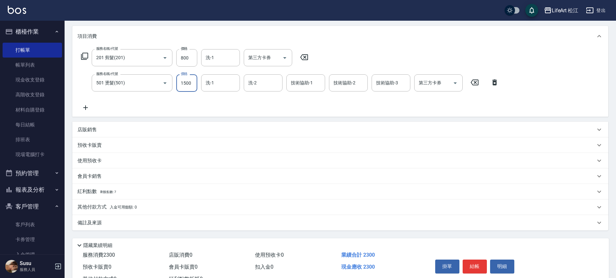
scroll to position [108, 0]
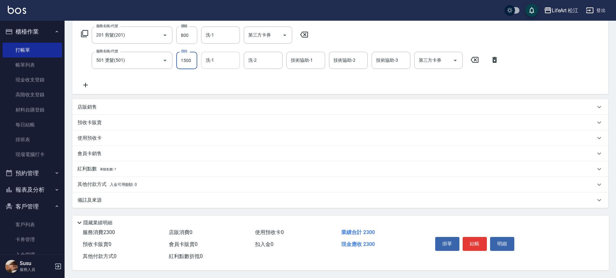
type input "1500"
click at [214, 62] on input "洗-1" at bounding box center [220, 60] width 33 height 11
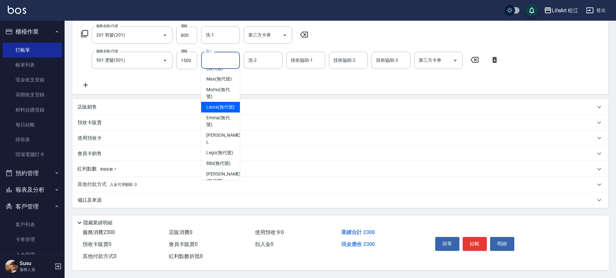
scroll to position [44, 0]
click at [216, 110] on span "Leora (無代號)" at bounding box center [220, 106] width 28 height 7
type input "Leora(無代號)"
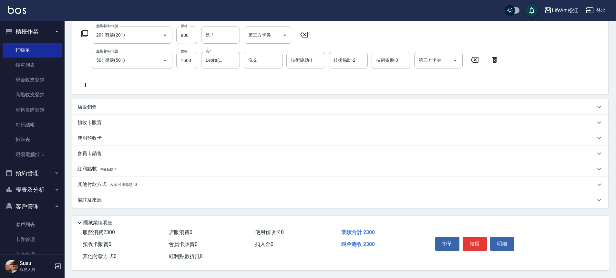
click at [164, 193] on div "備註及來源" at bounding box center [340, 200] width 536 height 16
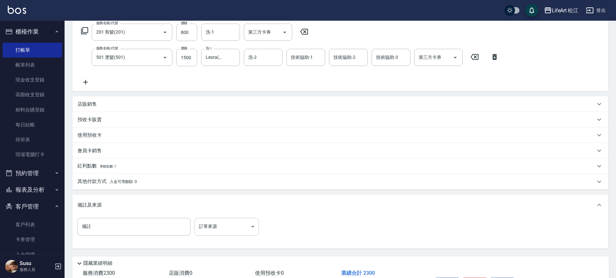
click at [221, 224] on body "LifeArt 松江 登出 櫃檯作業 打帳單 帳單列表 現金收支登錄 高階收支登錄 材料自購登錄 每日結帳 排班表 現場電腦打卡 預約管理 預約管理 單日預約…" at bounding box center [308, 105] width 616 height 426
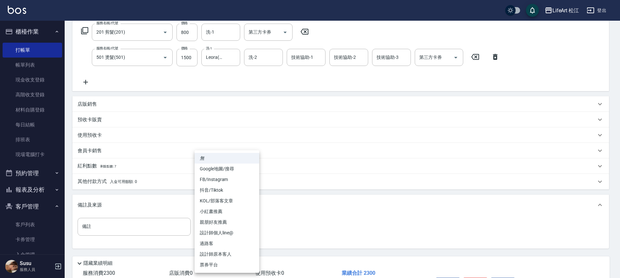
click at [227, 235] on li "設計師個人line@" at bounding box center [226, 232] width 65 height 11
type input "設計師個人line@"
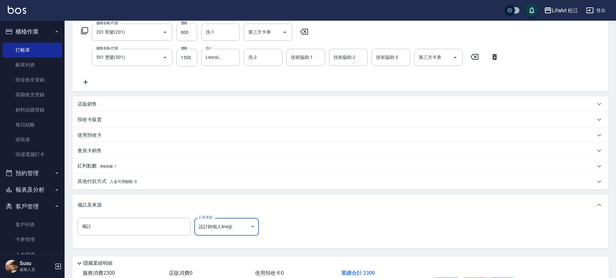
click at [132, 164] on div "紅利點數 剩餘點數: 7" at bounding box center [337, 165] width 518 height 7
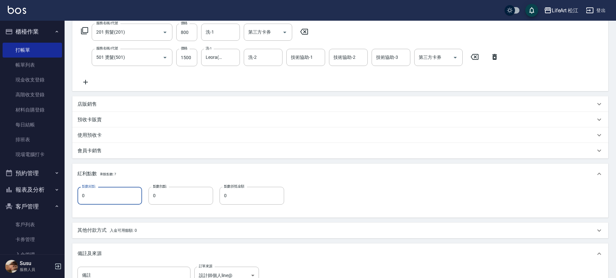
click at [115, 197] on input "0" at bounding box center [110, 195] width 65 height 17
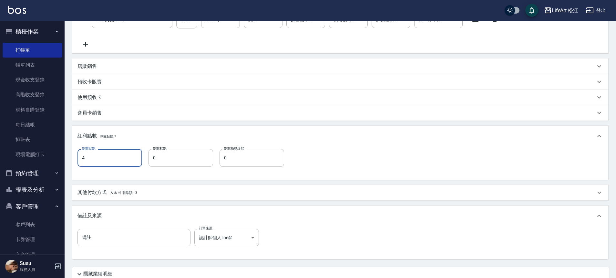
scroll to position [200, 0]
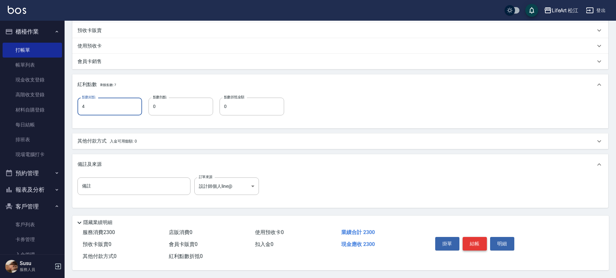
type input "4"
click at [476, 246] on button "結帳" at bounding box center [475, 244] width 24 height 14
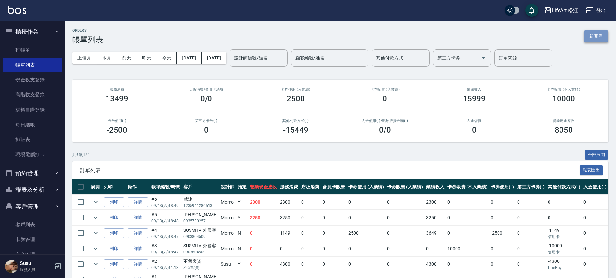
click at [597, 40] on button "新開單" at bounding box center [596, 36] width 24 height 12
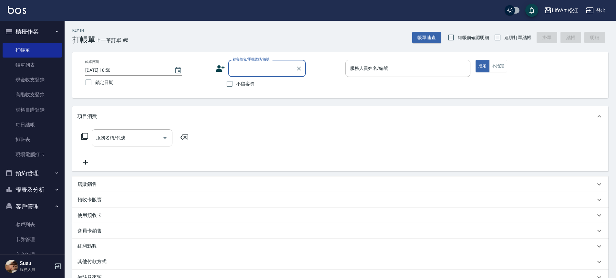
type input "x"
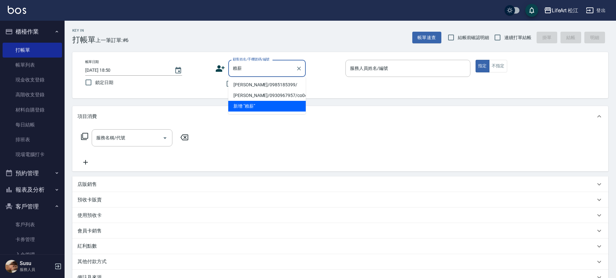
click at [269, 85] on li "[PERSON_NAME]/0985185399/" at bounding box center [267, 84] width 78 height 11
type input "[PERSON_NAME]/0985185399/"
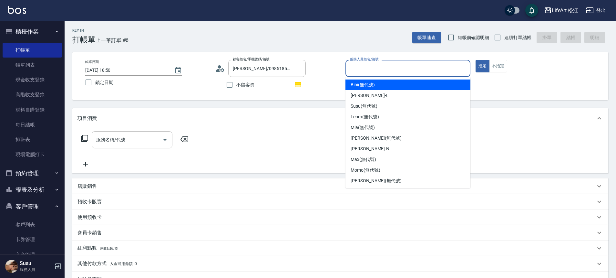
click at [390, 66] on input "服務人員姓名/編號" at bounding box center [408, 68] width 119 height 11
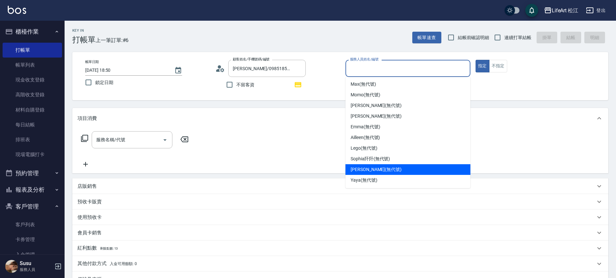
scroll to position [1, 0]
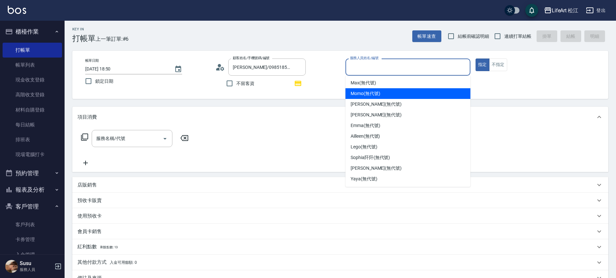
click at [361, 94] on span "Momo (無代號)" at bounding box center [366, 93] width 30 height 7
type input "Momo(無代號)"
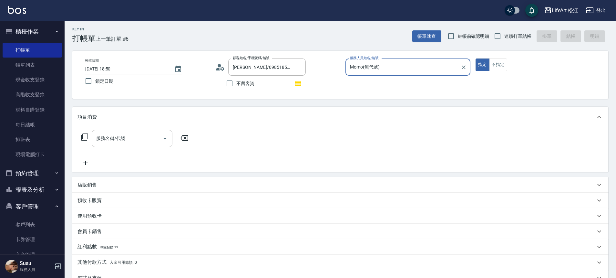
click at [111, 144] on div "服務名稱/代號" at bounding box center [132, 138] width 81 height 17
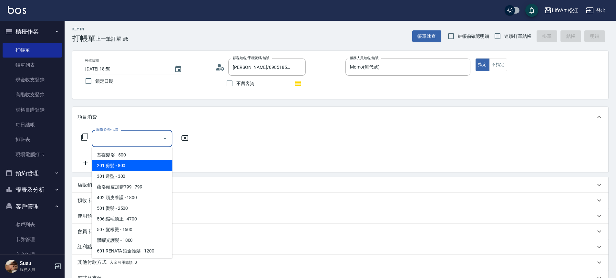
click at [126, 165] on span "201 剪髮 - 800" at bounding box center [132, 165] width 81 height 11
type input "201 剪髮(201)"
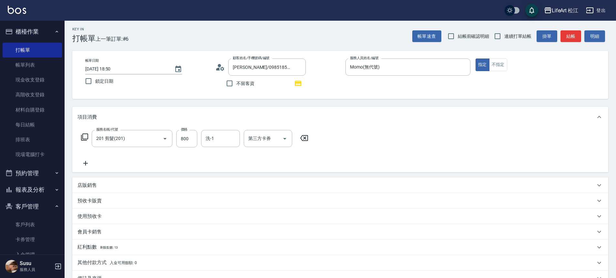
click at [86, 164] on icon at bounding box center [86, 163] width 16 height 8
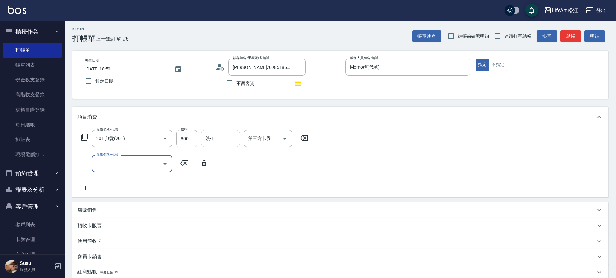
click at [125, 157] on div "服務名稱/代號" at bounding box center [132, 163] width 81 height 17
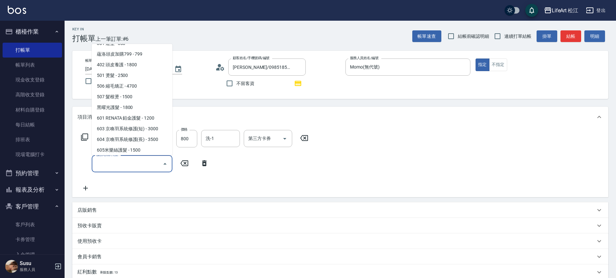
scroll to position [29, 0]
click at [128, 73] on span "501 燙髮 - 2500" at bounding box center [132, 75] width 81 height 11
type input "501 燙髮(501)"
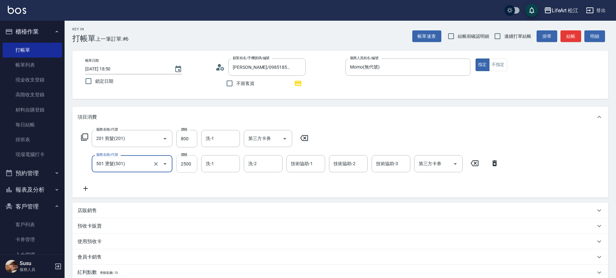
click at [190, 164] on input "2500" at bounding box center [186, 163] width 21 height 17
type input "2200"
click at [223, 163] on input "洗-1" at bounding box center [220, 163] width 33 height 11
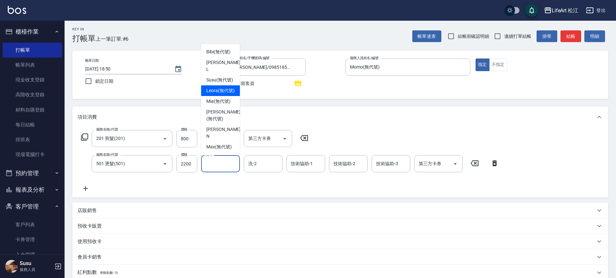
click at [217, 94] on span "Leora (無代號)" at bounding box center [220, 90] width 28 height 7
type input "Leora(無代號)"
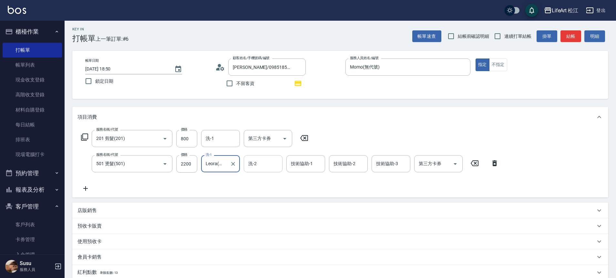
click at [258, 161] on input "洗-2" at bounding box center [263, 163] width 33 height 11
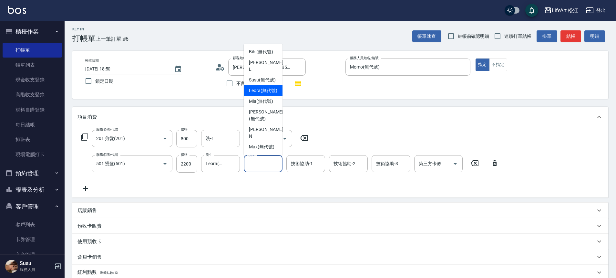
click at [257, 93] on span "Leora (無代號)" at bounding box center [263, 90] width 28 height 7
type input "Leora(無代號)"
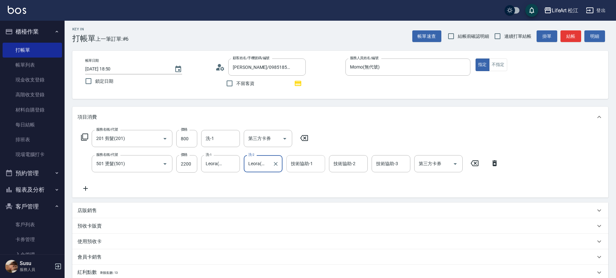
click at [305, 168] on input "技術協助-1" at bounding box center [305, 163] width 33 height 11
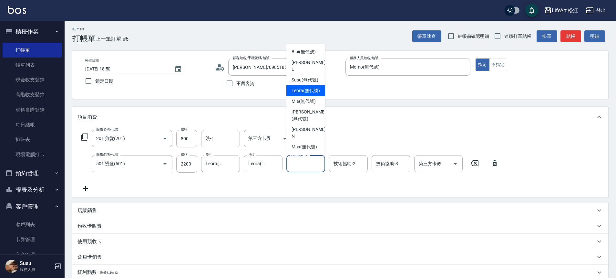
click at [299, 93] on span "Leora (無代號)" at bounding box center [306, 90] width 28 height 7
type input "Leora(無代號)"
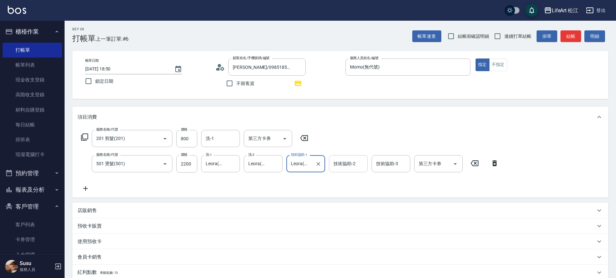
click at [348, 160] on input "技術協助-2" at bounding box center [348, 163] width 33 height 11
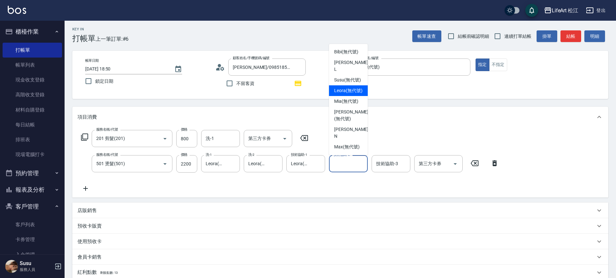
click at [338, 88] on span "Leora (無代號)" at bounding box center [348, 90] width 28 height 7
type input "Leora(無代號)"
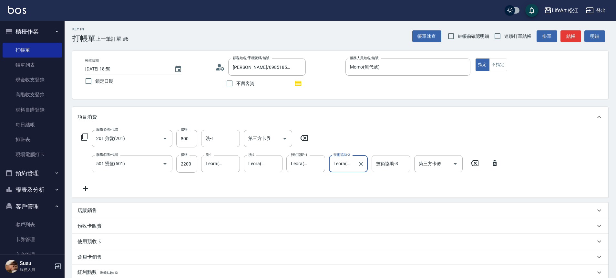
click at [398, 162] on input "技術協助-3" at bounding box center [391, 163] width 33 height 11
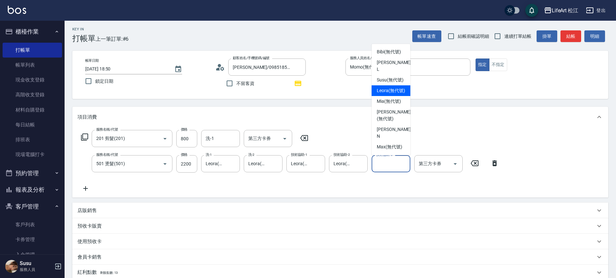
click at [379, 94] on span "Leora (無代號)" at bounding box center [391, 90] width 28 height 7
type input "Leora(無代號)"
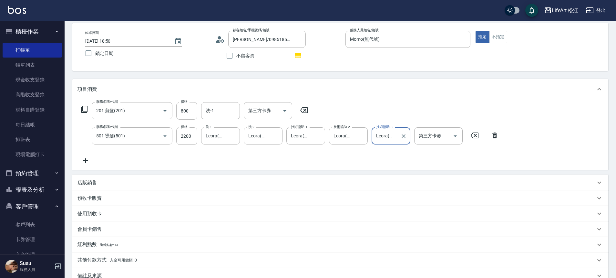
scroll to position [108, 0]
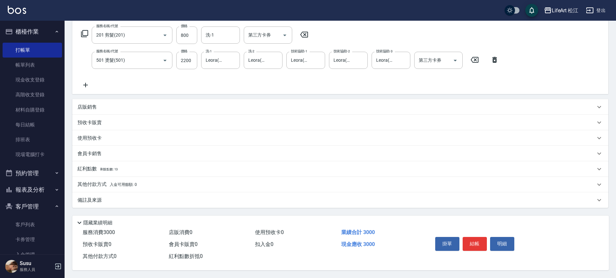
click at [131, 197] on div "備註及來源" at bounding box center [337, 200] width 518 height 7
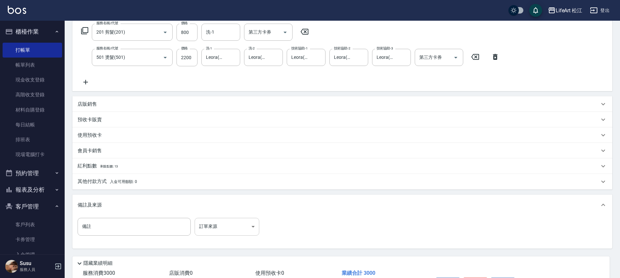
click at [236, 223] on body "LifeArt 松江 登出 櫃檯作業 打帳單 帳單列表 現金收支登錄 高階收支登錄 材料自購登錄 每日結帳 排班表 現場電腦打卡 預約管理 預約管理 單日預約…" at bounding box center [310, 105] width 620 height 426
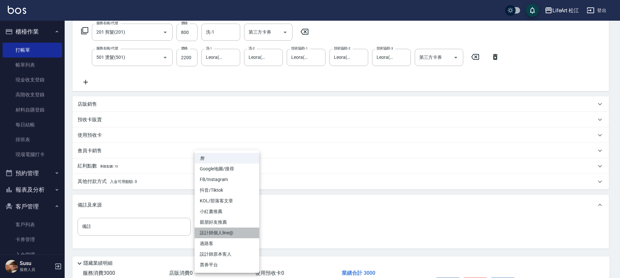
click at [234, 230] on li "設計師個人line@" at bounding box center [226, 232] width 65 height 11
type input "設計師個人line@"
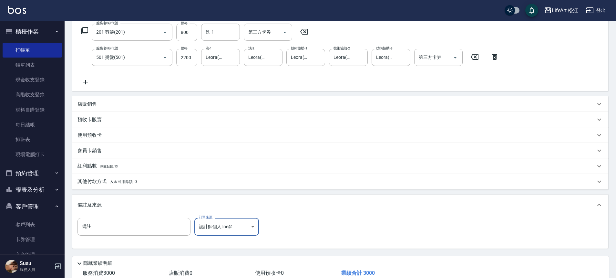
click at [127, 163] on div "紅利點數 剩餘點數: 13" at bounding box center [337, 165] width 518 height 7
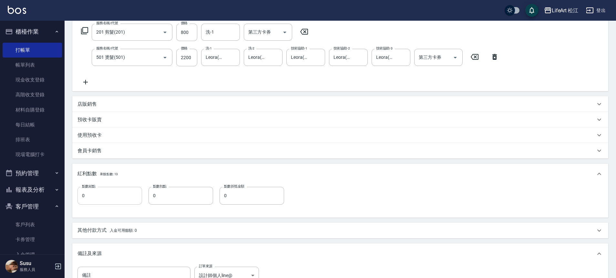
click at [116, 196] on input "0" at bounding box center [110, 195] width 65 height 17
type input "6"
click at [101, 108] on div "店販銷售" at bounding box center [340, 104] width 536 height 16
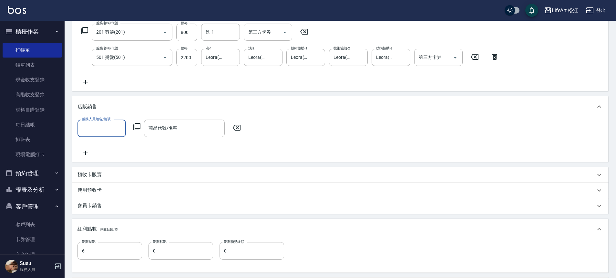
scroll to position [0, 0]
click at [107, 124] on input "服務人員姓名/編號" at bounding box center [101, 127] width 43 height 11
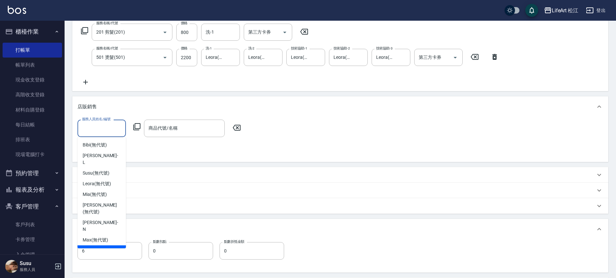
click at [95, 247] on span "Momo (無代號)" at bounding box center [98, 250] width 30 height 7
type input "Momo(無代號)"
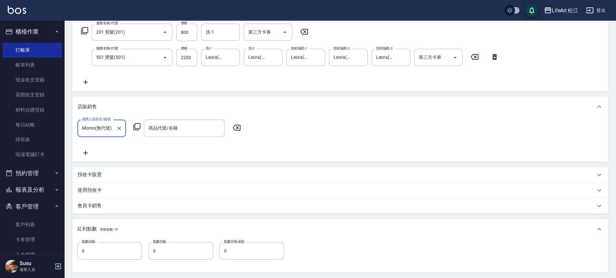
click at [175, 126] on input "商品代號/名稱" at bounding box center [184, 127] width 75 height 11
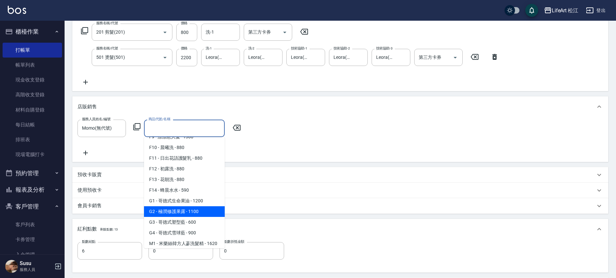
scroll to position [140, 0]
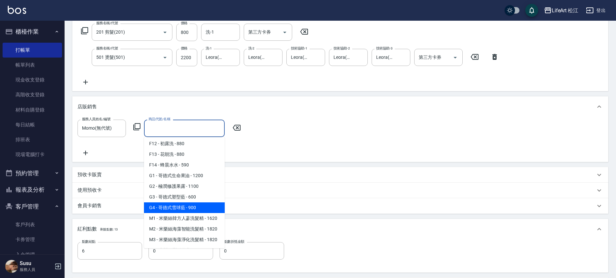
click at [193, 208] on span "G4 - 哥德式雪球藍 - 900" at bounding box center [184, 207] width 81 height 11
type input "哥德式雪球藍"
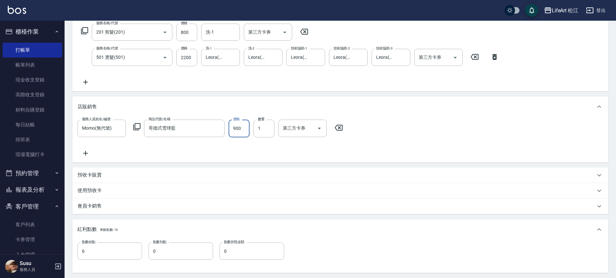
click at [241, 132] on input "900" at bounding box center [239, 128] width 21 height 17
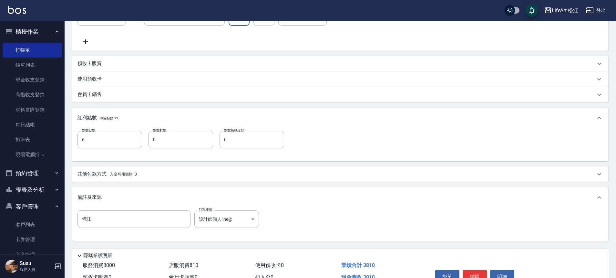
scroll to position [249, 0]
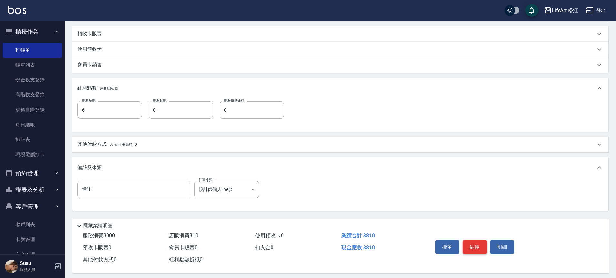
type input "810"
click at [482, 250] on button "結帳" at bounding box center [475, 247] width 24 height 14
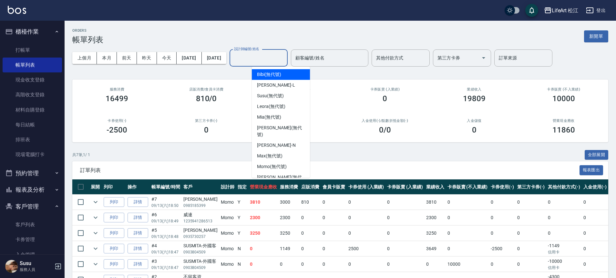
click at [279, 56] on input "設計師編號/姓名" at bounding box center [259, 57] width 52 height 11
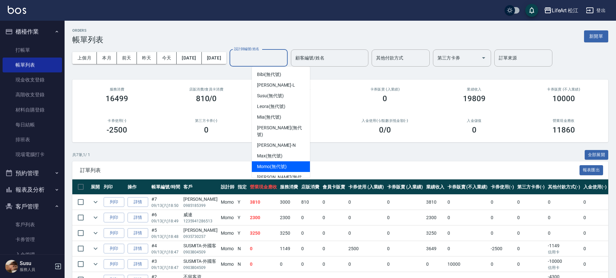
click at [277, 163] on div "Momo (無代號)" at bounding box center [281, 166] width 58 height 11
type input "Momo(無代號)"
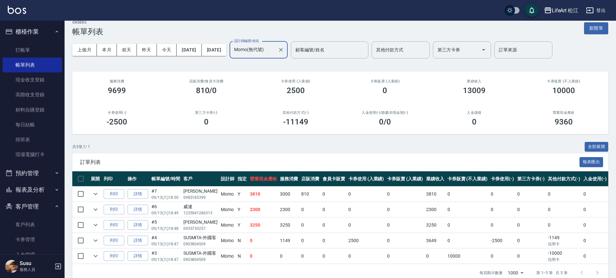
scroll to position [24, 0]
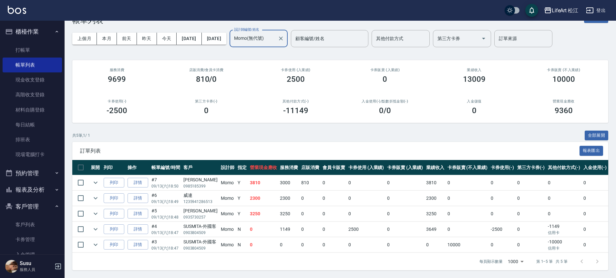
click at [239, 208] on td "Y" at bounding box center [242, 213] width 12 height 15
click at [280, 208] on td "3250" at bounding box center [288, 213] width 21 height 15
click at [31, 185] on button "報表及分析" at bounding box center [32, 189] width 59 height 17
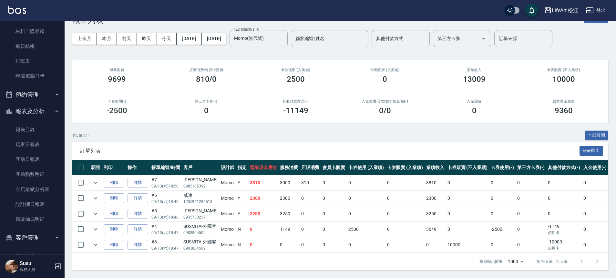
scroll to position [136, 0]
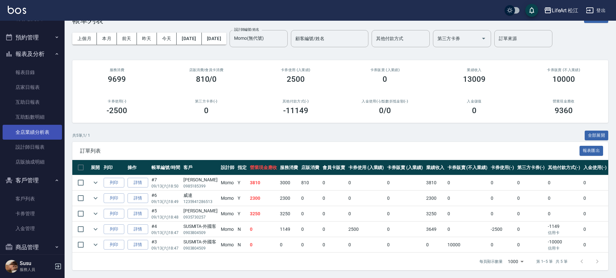
click at [35, 132] on link "全店業績分析表" at bounding box center [32, 132] width 59 height 15
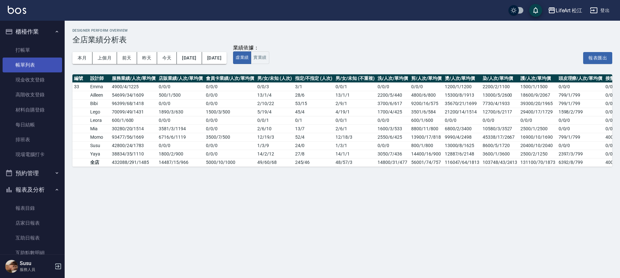
click at [30, 65] on link "帳單列表" at bounding box center [32, 65] width 59 height 15
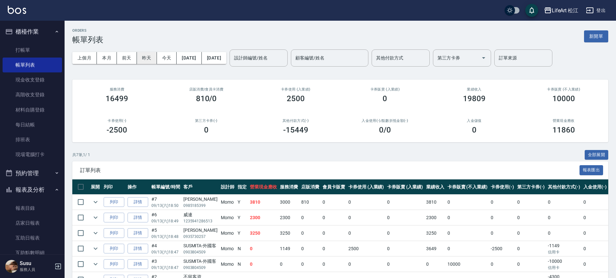
click at [142, 58] on button "昨天" at bounding box center [147, 58] width 20 height 12
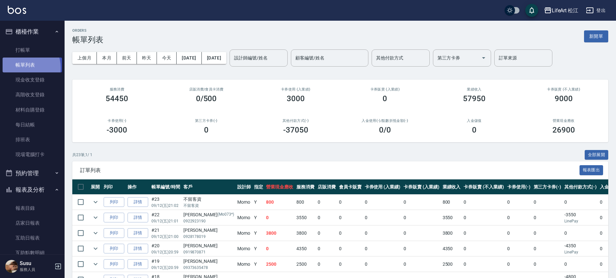
click at [22, 68] on link "帳單列表" at bounding box center [32, 65] width 59 height 15
